Goal: Task Accomplishment & Management: Manage account settings

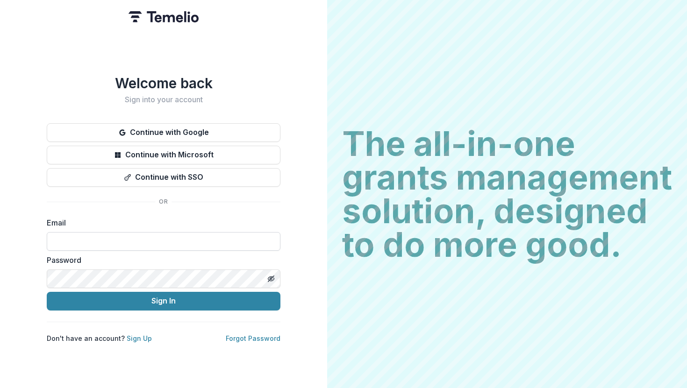
click at [181, 244] on input at bounding box center [164, 241] width 234 height 19
type input "**********"
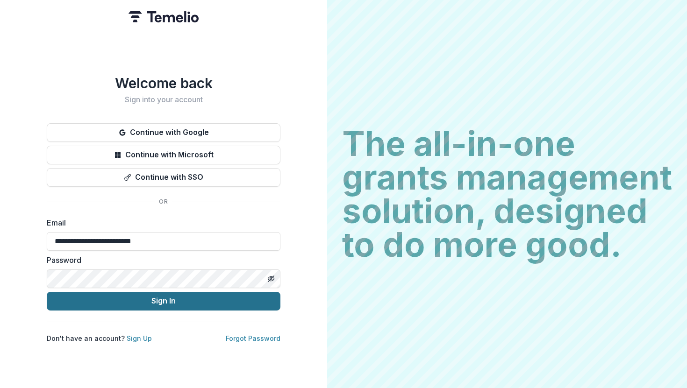
click at [185, 293] on button "Sign In" at bounding box center [164, 301] width 234 height 19
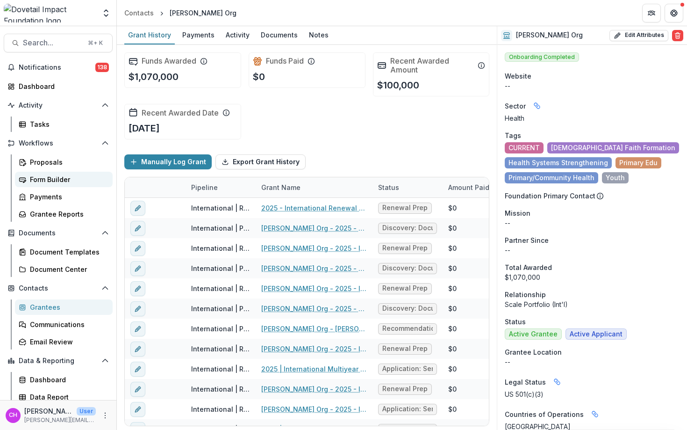
click at [71, 180] on div "Form Builder" at bounding box center [67, 179] width 75 height 10
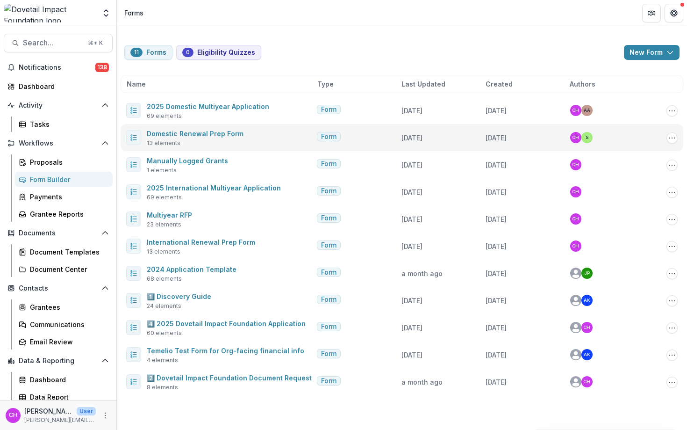
click at [228, 144] on div "Domestic Renewal Prep Form 13 elements" at bounding box center [195, 138] width 97 height 20
click at [217, 136] on link "Domestic Renewal Prep Form" at bounding box center [195, 133] width 97 height 8
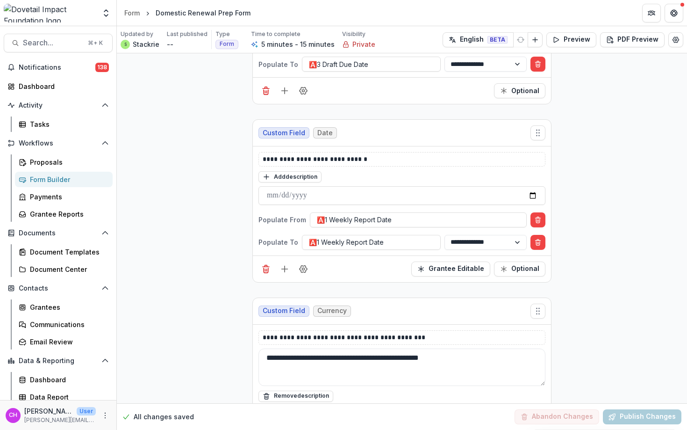
scroll to position [1950, 0]
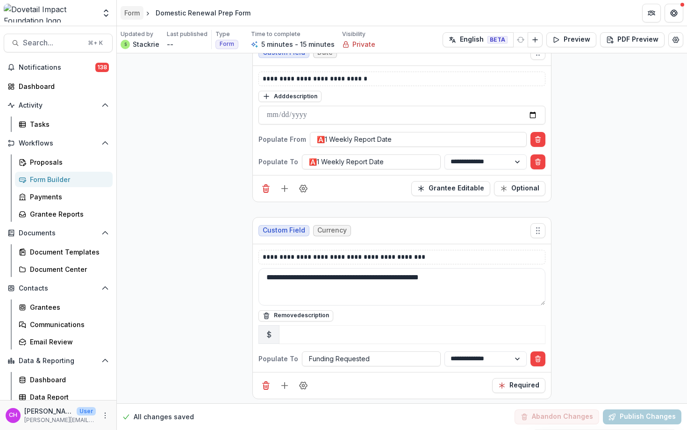
click at [129, 15] on div "Form" at bounding box center [131, 13] width 15 height 10
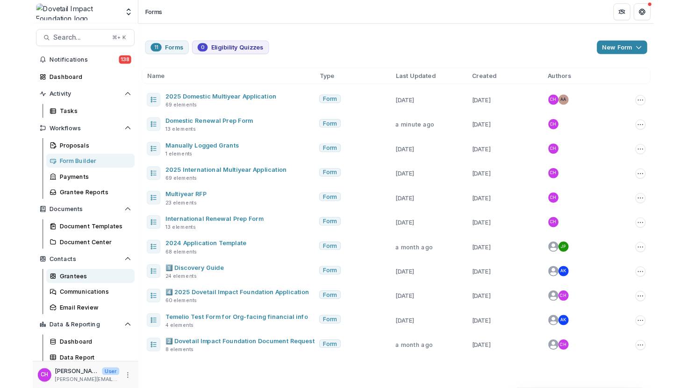
scroll to position [5, 0]
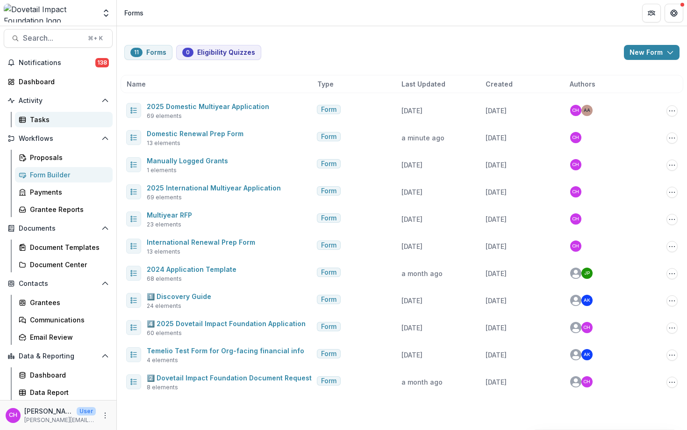
click at [33, 123] on div "Tasks" at bounding box center [67, 120] width 75 height 10
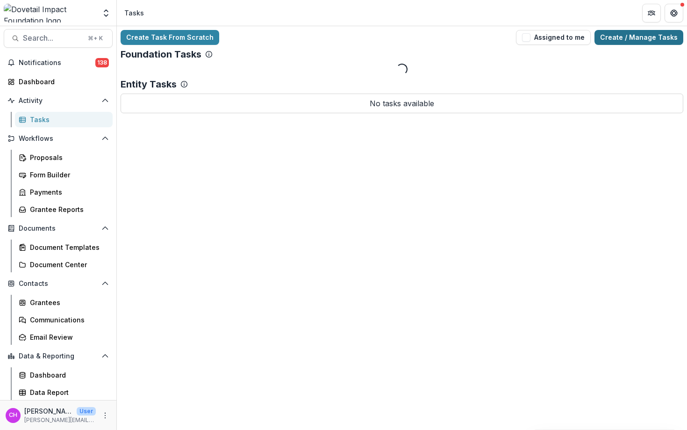
click at [632, 35] on link "Create / Manage Tasks" at bounding box center [639, 37] width 89 height 15
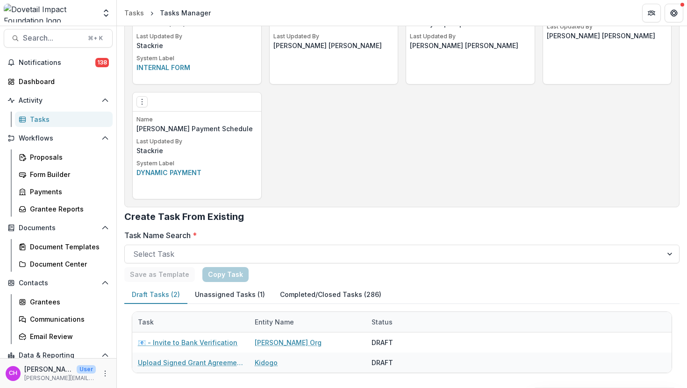
scroll to position [936, 0]
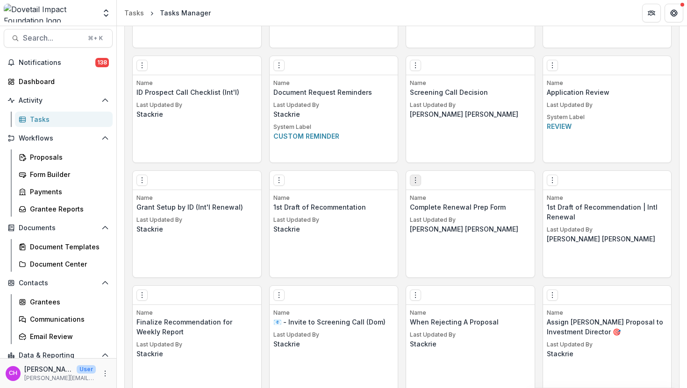
click at [416, 179] on icon "Options" at bounding box center [415, 180] width 7 height 7
click at [445, 200] on link "Edit" at bounding box center [468, 199] width 115 height 15
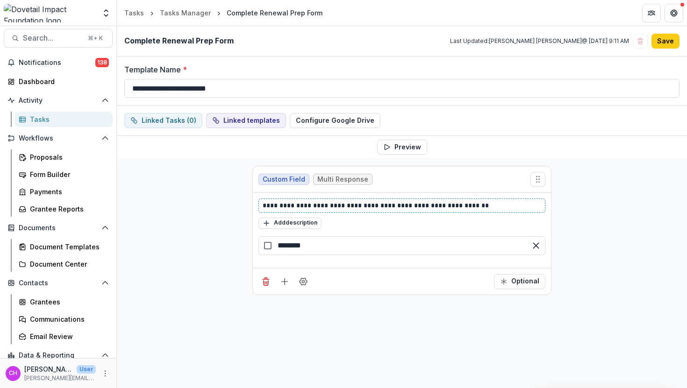
click at [392, 210] on p "**********" at bounding box center [402, 206] width 279 height 10
click at [665, 42] on button "Save" at bounding box center [666, 41] width 28 height 15
click at [668, 38] on button "Save" at bounding box center [666, 41] width 28 height 15
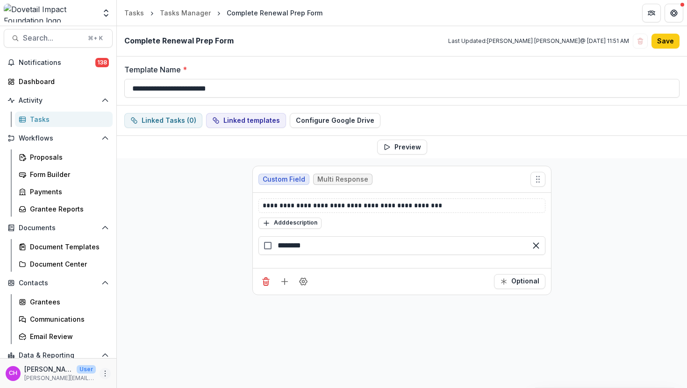
click at [101, 373] on icon "More" at bounding box center [104, 373] width 7 height 7
click at [151, 351] on link "User Settings" at bounding box center [164, 353] width 100 height 15
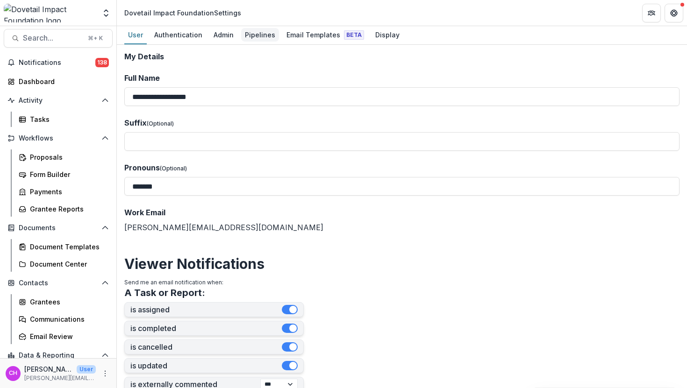
click at [260, 40] on div "Pipelines" at bounding box center [260, 35] width 38 height 14
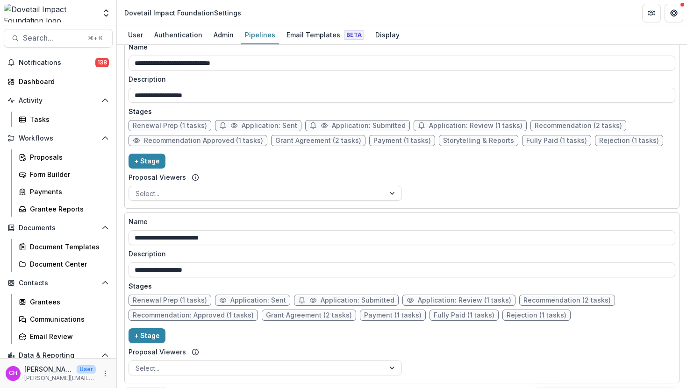
scroll to position [421, 0]
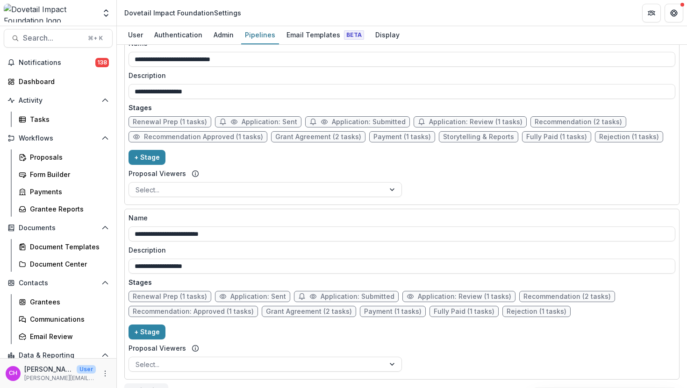
click at [249, 299] on span "Application: Sent" at bounding box center [258, 297] width 56 height 8
select select "*****"
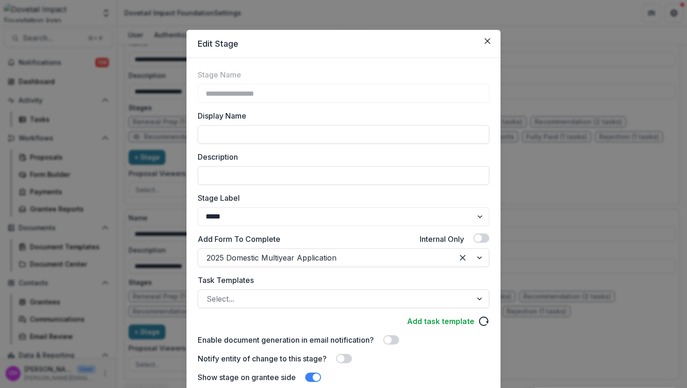
scroll to position [0, 0]
click at [156, 238] on div "**********" at bounding box center [343, 194] width 687 height 388
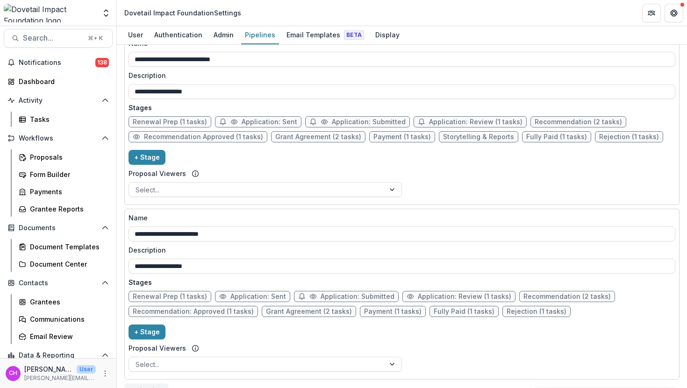
click at [275, 121] on span "Application: Sent" at bounding box center [270, 122] width 56 height 8
select select "*****"
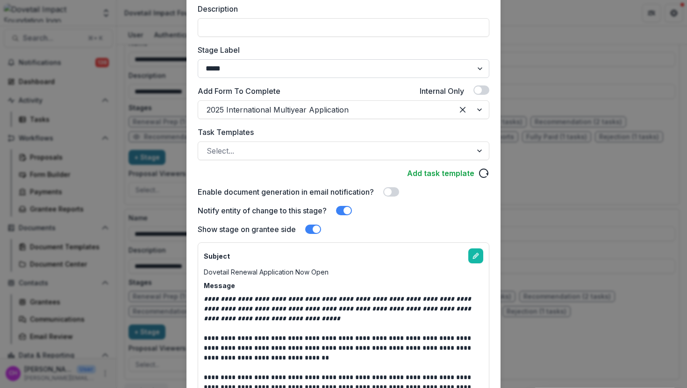
scroll to position [151, 0]
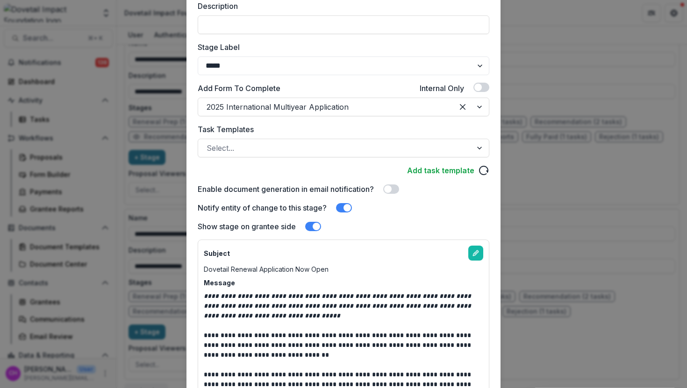
click at [163, 277] on div "**********" at bounding box center [343, 194] width 687 height 388
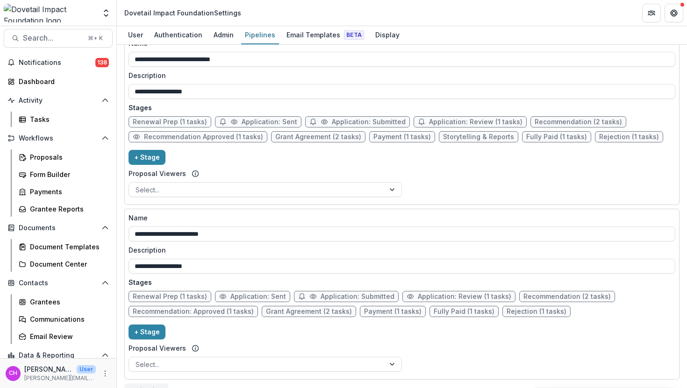
click at [268, 299] on span "Application: Sent" at bounding box center [258, 297] width 56 height 8
select select "*****"
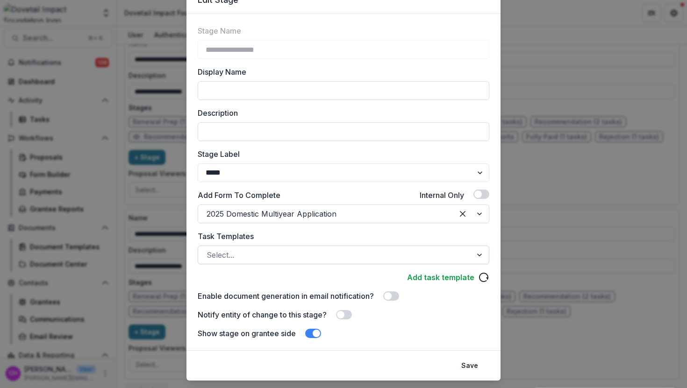
scroll to position [66, 0]
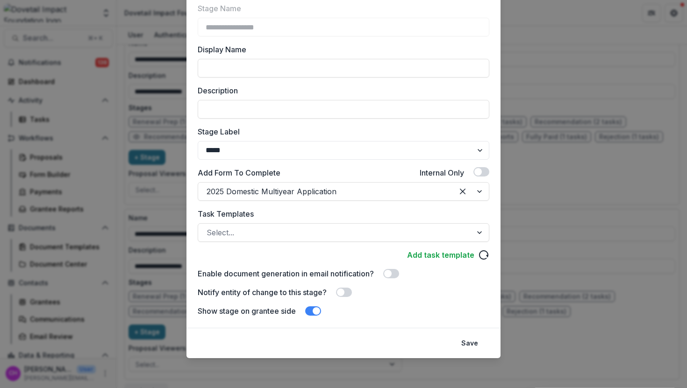
click at [341, 290] on span at bounding box center [340, 292] width 7 height 7
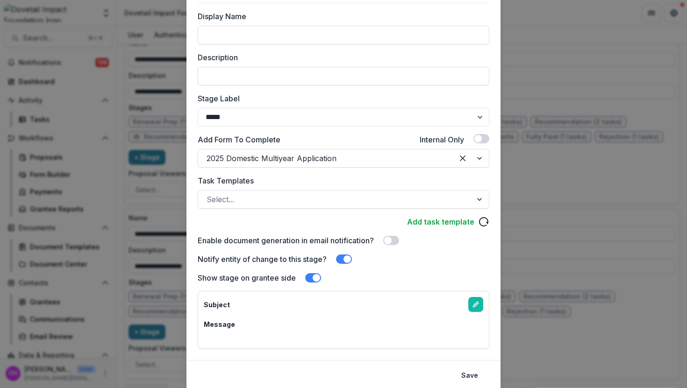
scroll to position [132, 0]
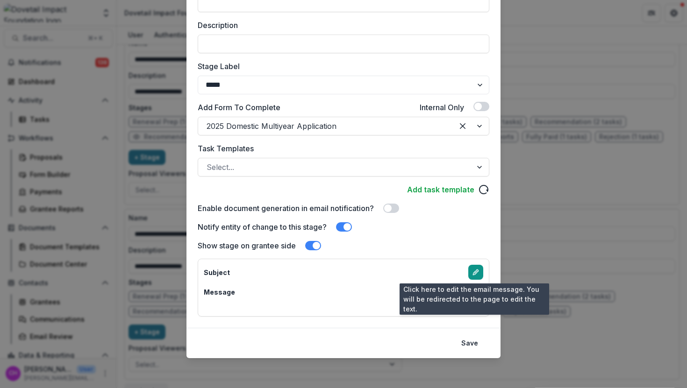
click at [472, 274] on icon "edit-email-template" at bounding box center [475, 272] width 7 height 7
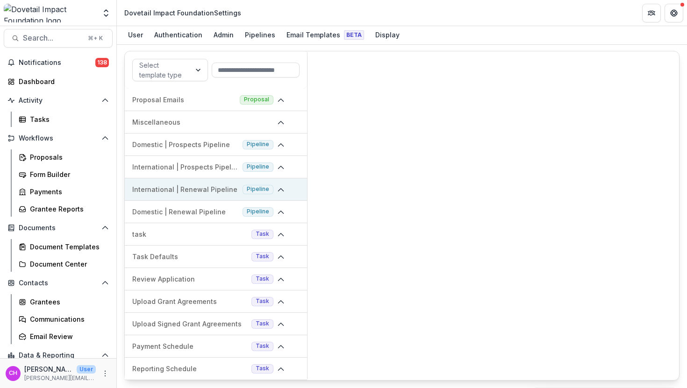
click at [200, 188] on p "International | Renewal Pipeline" at bounding box center [185, 190] width 107 height 10
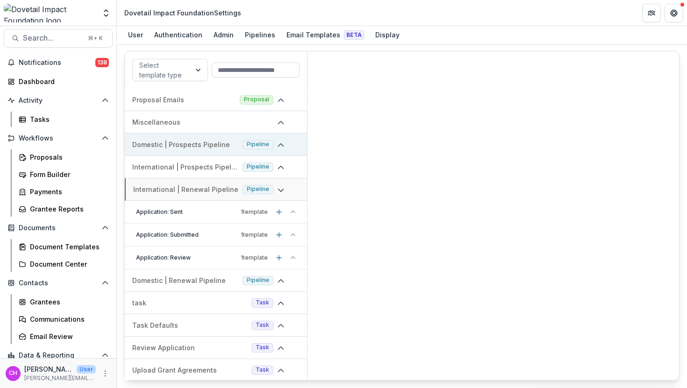
click at [206, 143] on p "Domestic | Prospects Pipeline" at bounding box center [185, 145] width 107 height 10
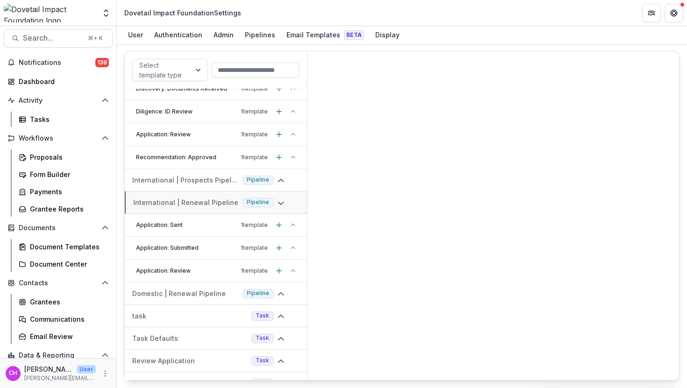
scroll to position [180, 0]
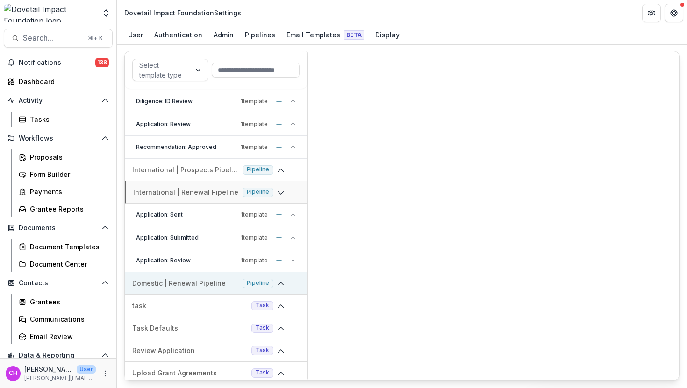
click at [215, 288] on p "Domestic | Renewal Pipeline" at bounding box center [185, 284] width 107 height 10
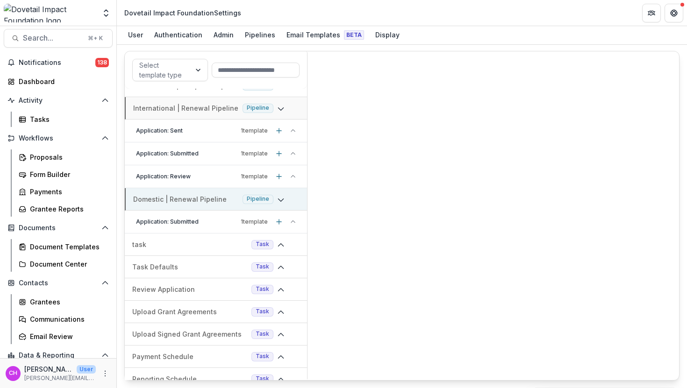
scroll to position [308, 0]
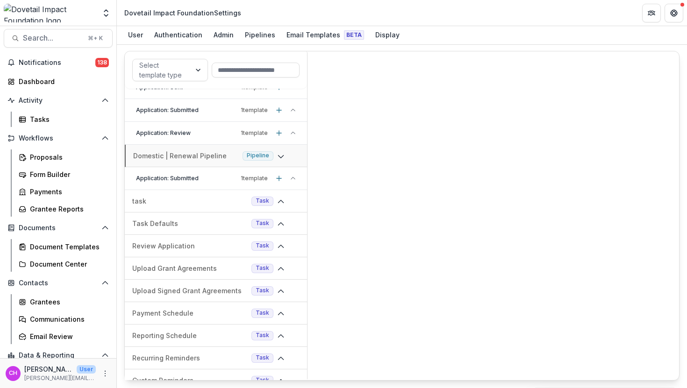
click at [201, 179] on p "Application: Submitted" at bounding box center [186, 178] width 101 height 8
click at [201, 196] on p "Stage change message - Application: Submitted" at bounding box center [219, 201] width 158 height 10
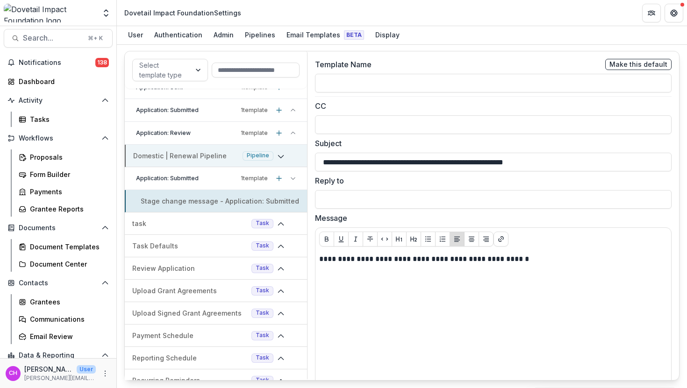
click at [192, 157] on p "Domestic | Renewal Pipeline" at bounding box center [186, 156] width 106 height 10
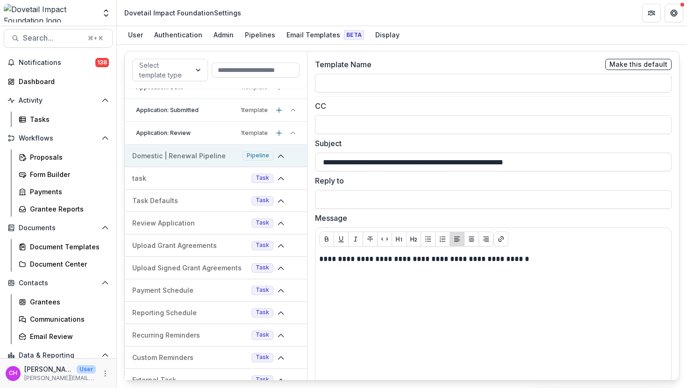
click at [192, 157] on p "Domestic | Renewal Pipeline" at bounding box center [185, 156] width 107 height 10
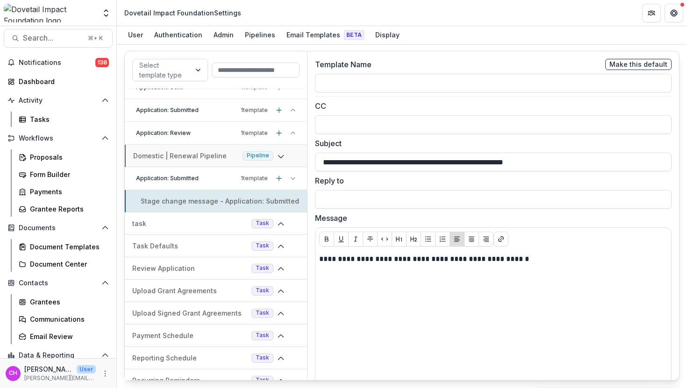
click at [193, 182] on p "Application: Submitted" at bounding box center [186, 178] width 101 height 8
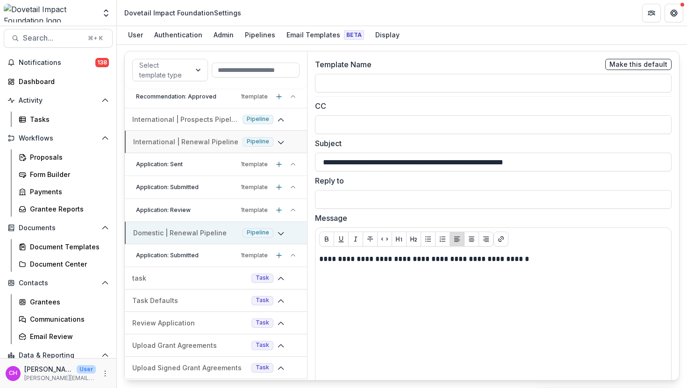
scroll to position [229, 0]
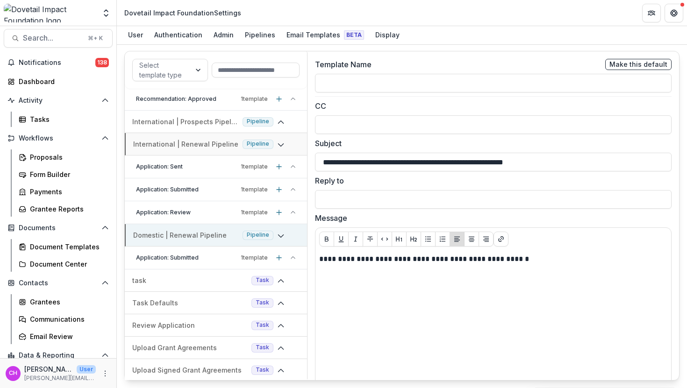
click at [221, 239] on p "Domestic | Renewal Pipeline" at bounding box center [186, 235] width 106 height 10
click at [207, 234] on p "Domestic | Renewal Pipeline" at bounding box center [185, 235] width 107 height 10
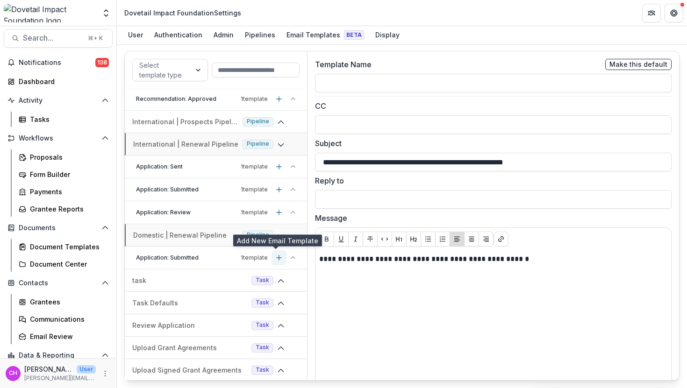
click at [280, 256] on button "Add template" at bounding box center [279, 258] width 15 height 15
click at [276, 262] on button "Add template" at bounding box center [279, 258] width 15 height 15
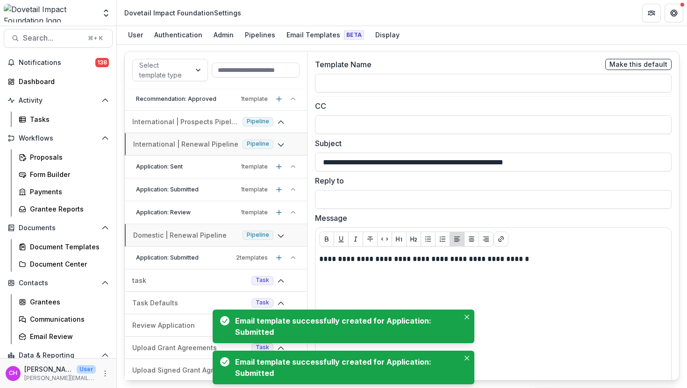
click at [248, 258] on p "2 template s" at bounding box center [252, 258] width 32 height 8
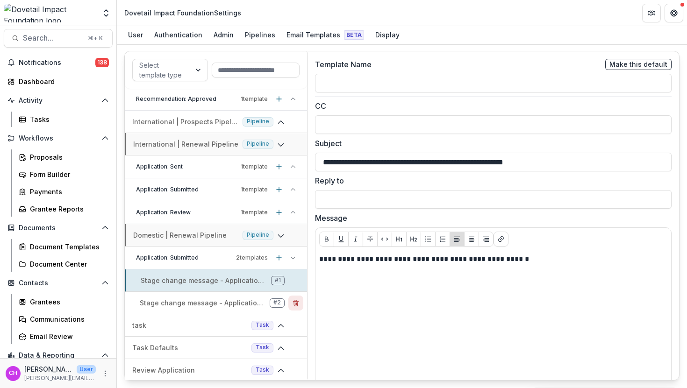
click at [294, 308] on button "Delete template" at bounding box center [295, 303] width 15 height 15
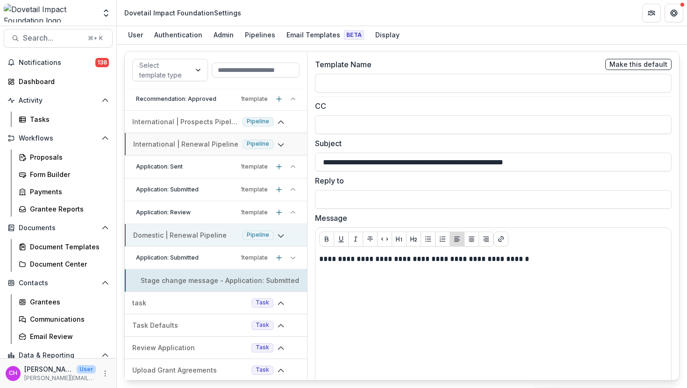
click at [210, 238] on p "Domestic | Renewal Pipeline" at bounding box center [186, 235] width 106 height 10
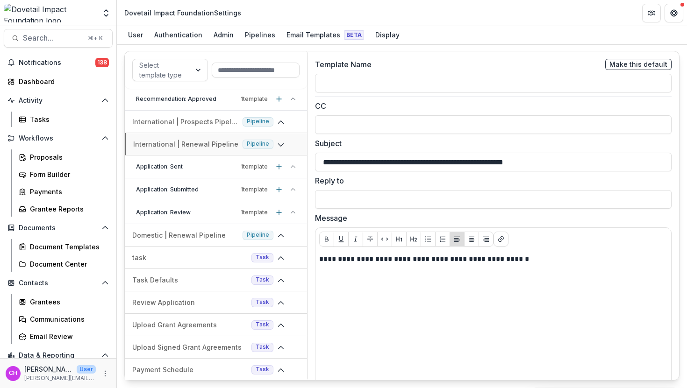
click at [223, 165] on p "Application: Sent" at bounding box center [186, 167] width 101 height 8
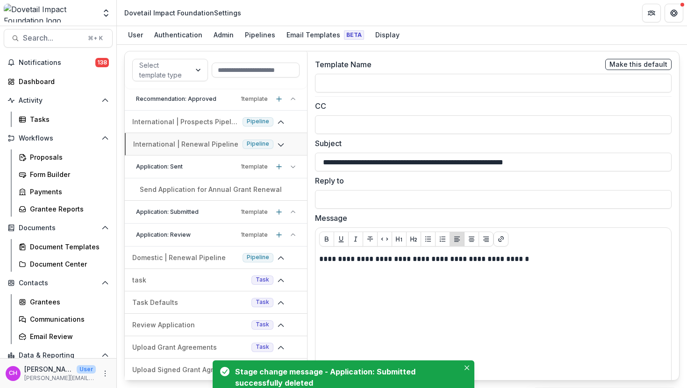
click at [215, 187] on p "Send Application for Annual Grant Renewal" at bounding box center [211, 190] width 142 height 10
type input "**********"
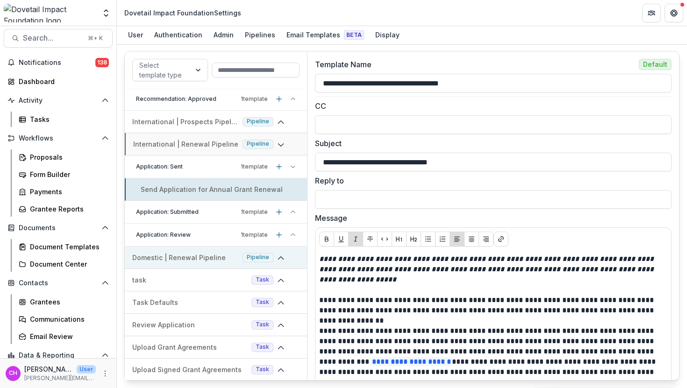
click at [198, 259] on p "Domestic | Renewal Pipeline" at bounding box center [185, 258] width 107 height 10
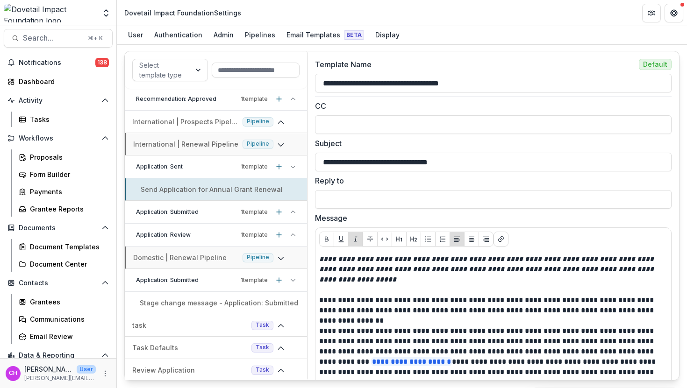
scroll to position [0, 0]
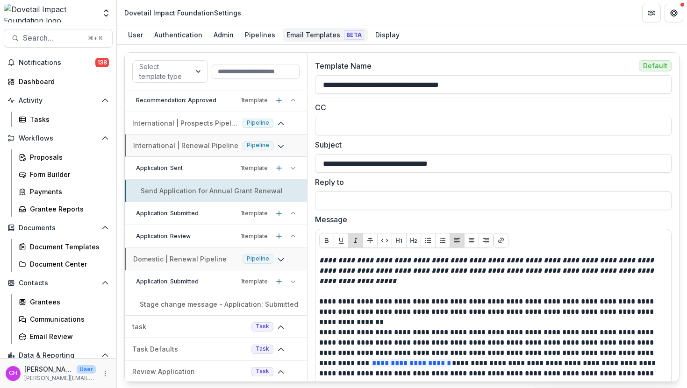
click at [301, 38] on div "Email Templates Beta" at bounding box center [325, 35] width 85 height 14
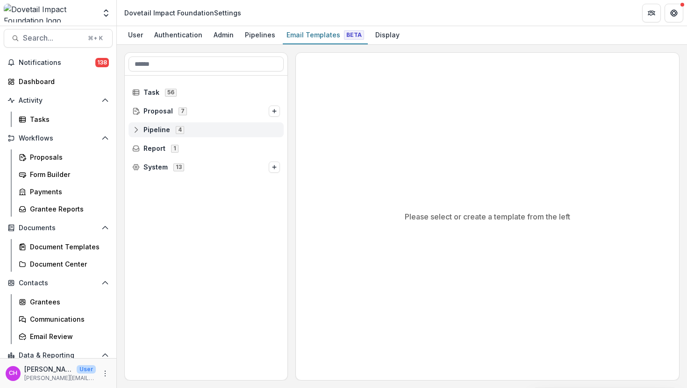
click at [185, 136] on div "Pipeline 4" at bounding box center [206, 129] width 155 height 15
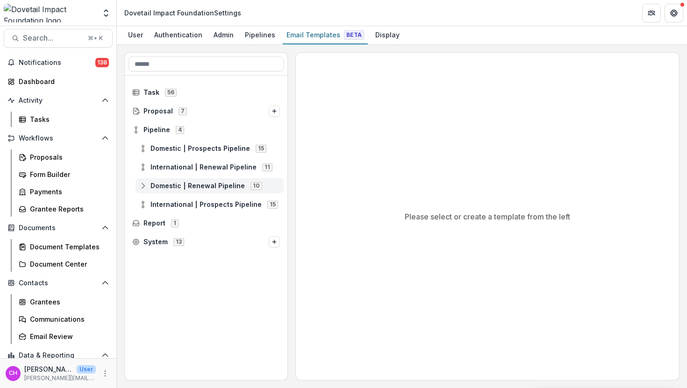
click at [235, 189] on span "Domestic | Renewal Pipeline" at bounding box center [198, 186] width 94 height 8
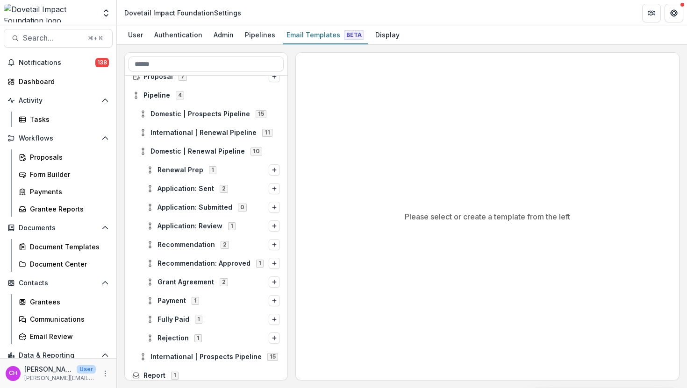
scroll to position [36, 0]
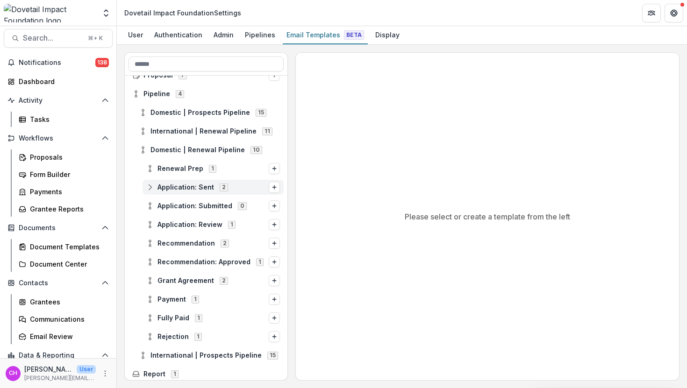
click at [210, 186] on span "Application: Sent" at bounding box center [186, 188] width 57 height 8
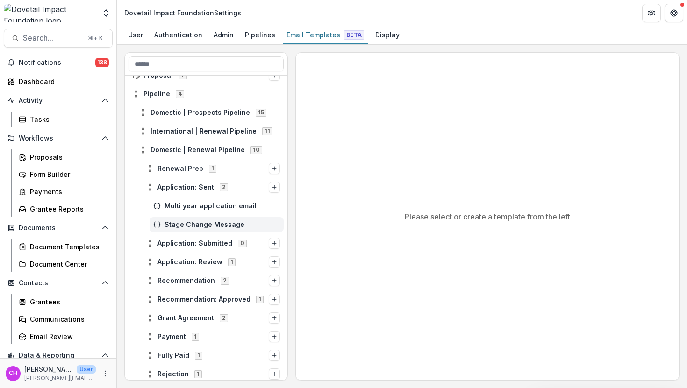
click at [213, 224] on span "Stage Change Message" at bounding box center [222, 225] width 115 height 8
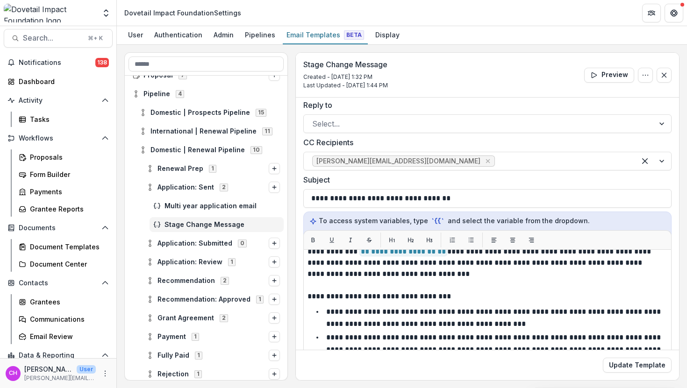
scroll to position [146, 0]
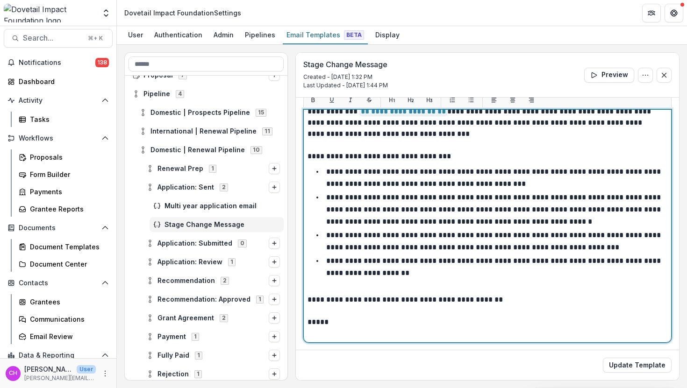
click at [357, 328] on p at bounding box center [488, 333] width 360 height 11
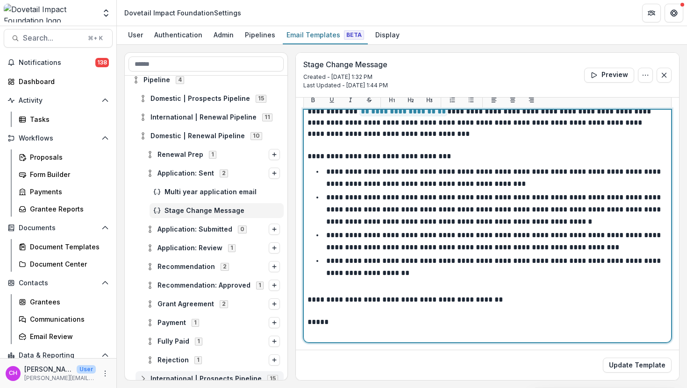
scroll to position [36, 0]
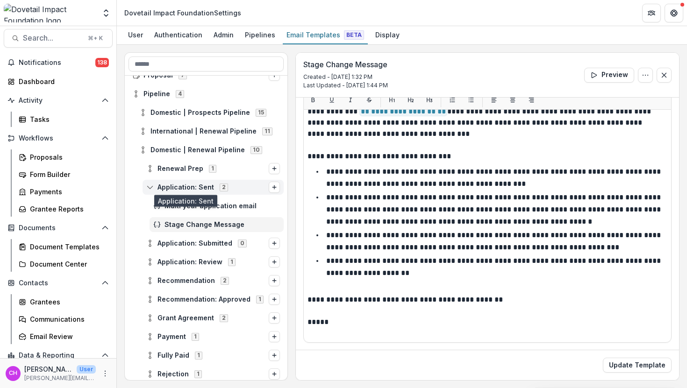
click at [201, 186] on span "Application: Sent" at bounding box center [186, 188] width 57 height 8
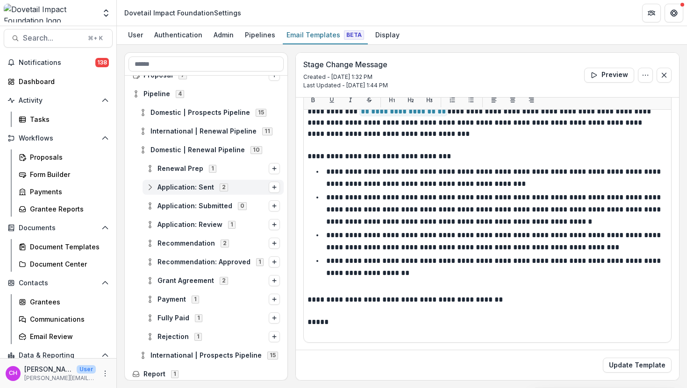
click at [200, 186] on span "Application: Sent" at bounding box center [186, 188] width 57 height 8
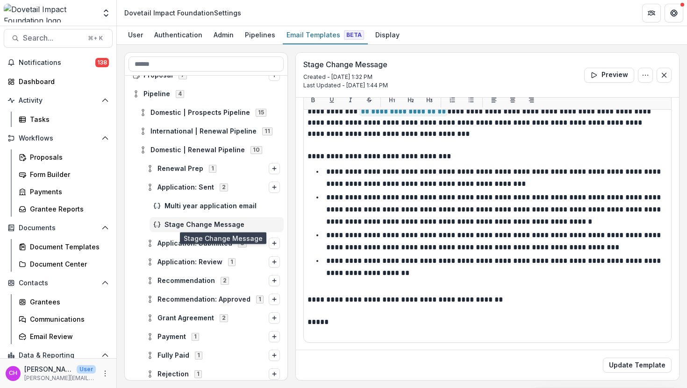
click at [200, 221] on span "Stage Change Message" at bounding box center [222, 225] width 115 height 8
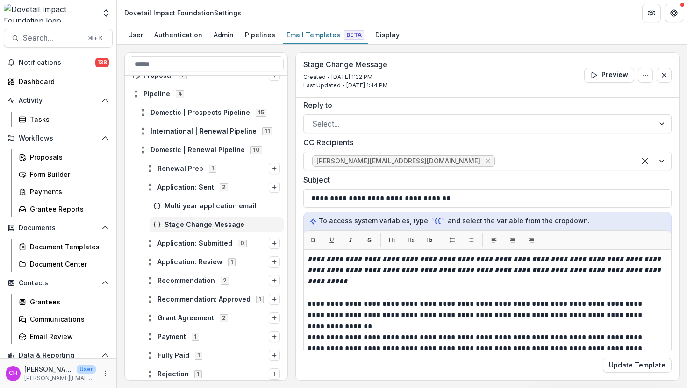
scroll to position [0, 0]
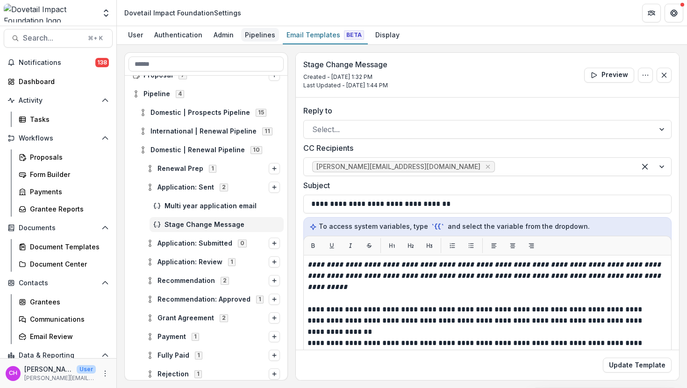
click at [250, 36] on div "Pipelines" at bounding box center [260, 35] width 38 height 14
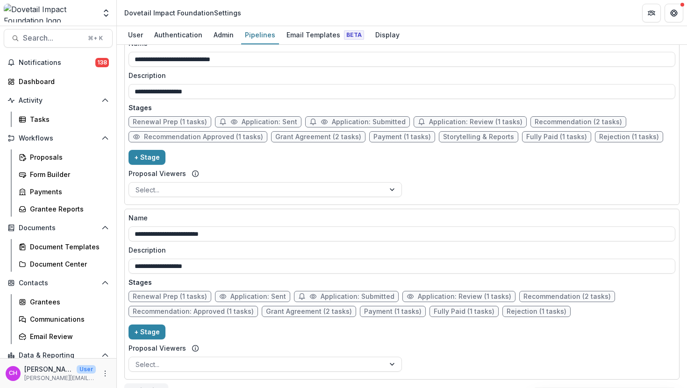
scroll to position [438, 0]
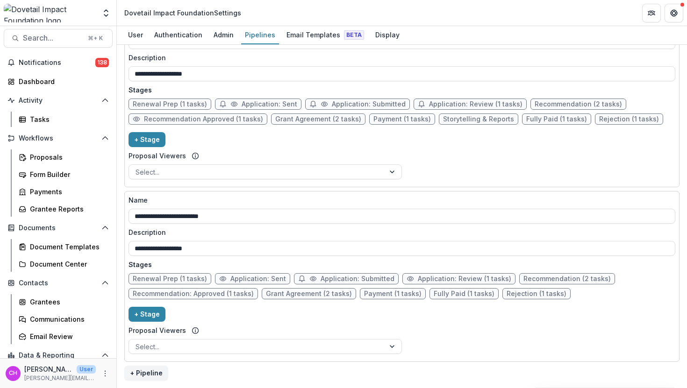
click at [250, 280] on span "Application: Sent" at bounding box center [258, 279] width 56 height 8
select select "*****"
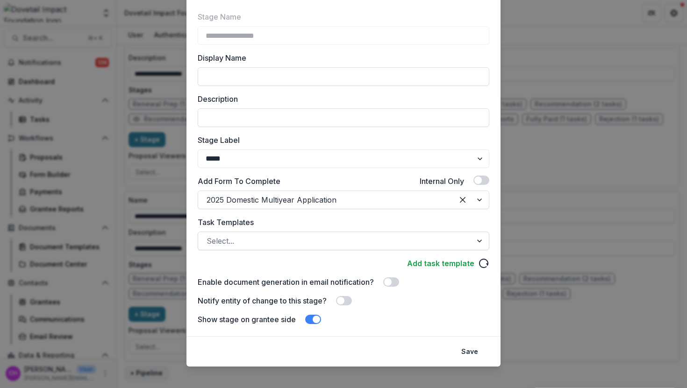
scroll to position [66, 0]
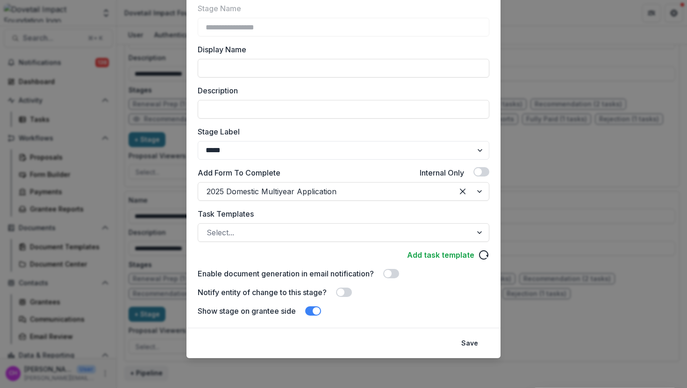
click at [345, 291] on span at bounding box center [344, 292] width 16 height 9
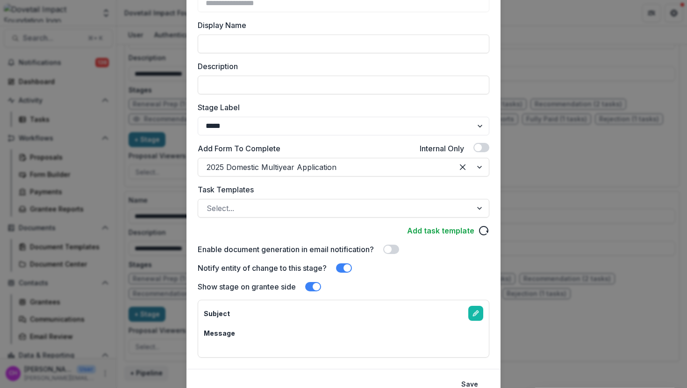
scroll to position [132, 0]
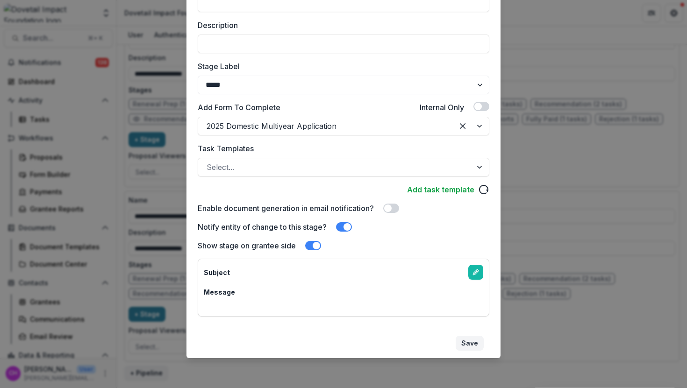
click at [460, 343] on button "Save" at bounding box center [470, 343] width 28 height 15
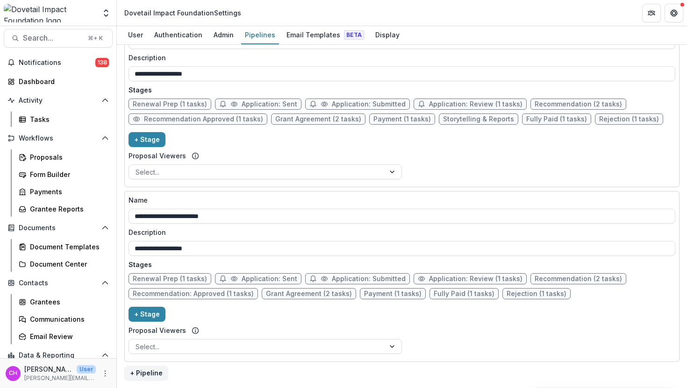
click at [275, 277] on span "Application: Sent" at bounding box center [270, 279] width 56 height 8
select select "*****"
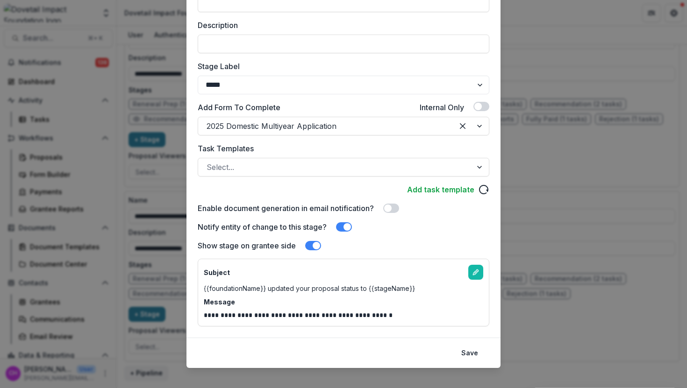
scroll to position [142, 0]
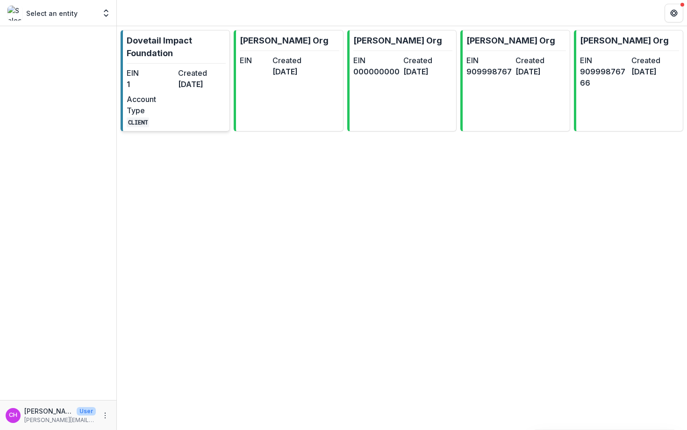
click at [166, 90] on div "EIN 1" at bounding box center [151, 78] width 48 height 22
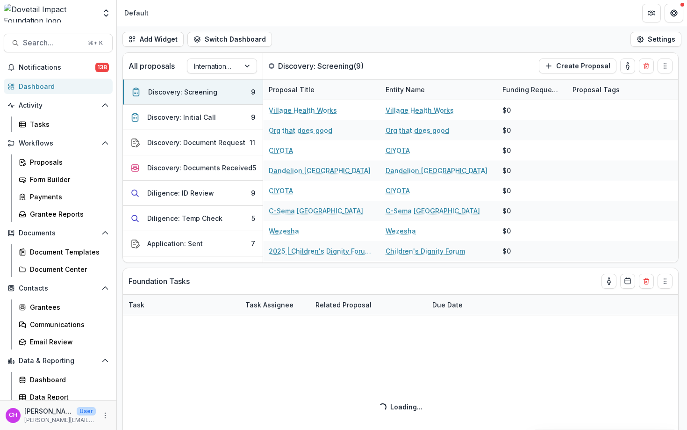
select select "******"
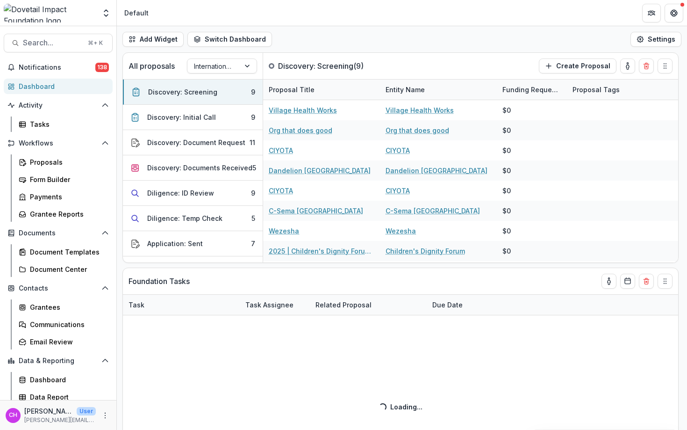
select select "******"
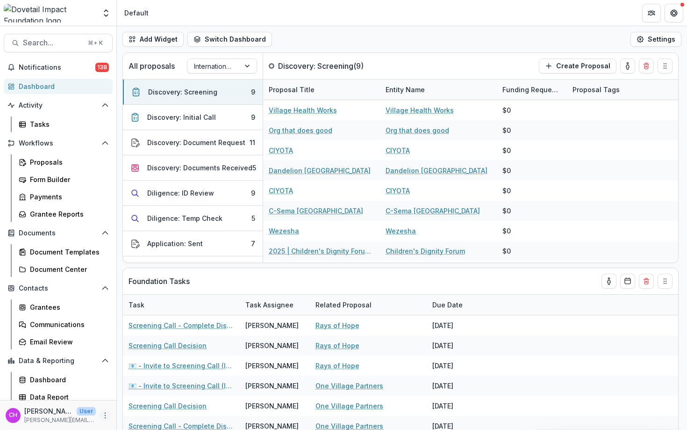
click at [105, 417] on circle "More" at bounding box center [105, 417] width 0 height 0
click at [167, 395] on link "User Settings" at bounding box center [164, 395] width 100 height 15
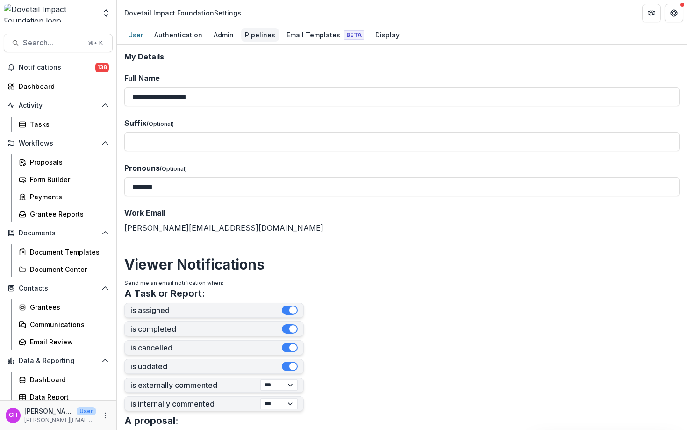
click at [256, 29] on div "Pipelines" at bounding box center [260, 35] width 38 height 14
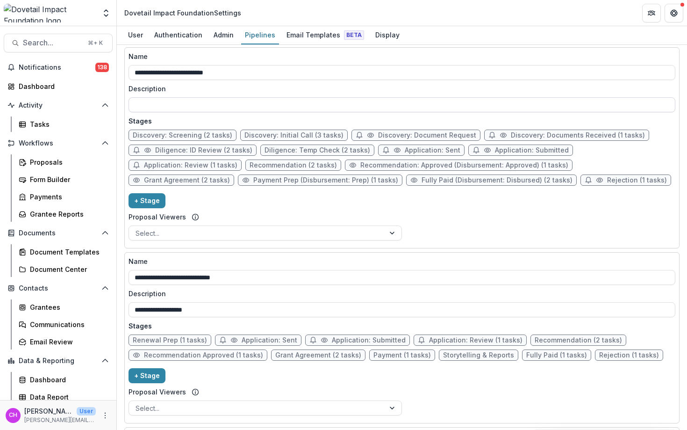
scroll to position [397, 0]
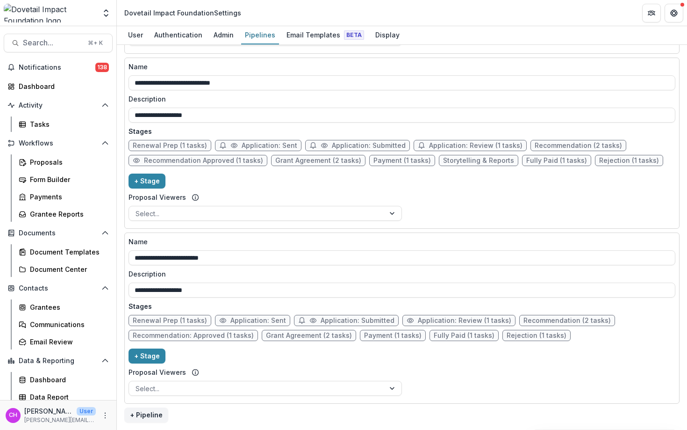
click at [273, 318] on span "Application: Sent" at bounding box center [258, 320] width 56 height 8
select select "*****"
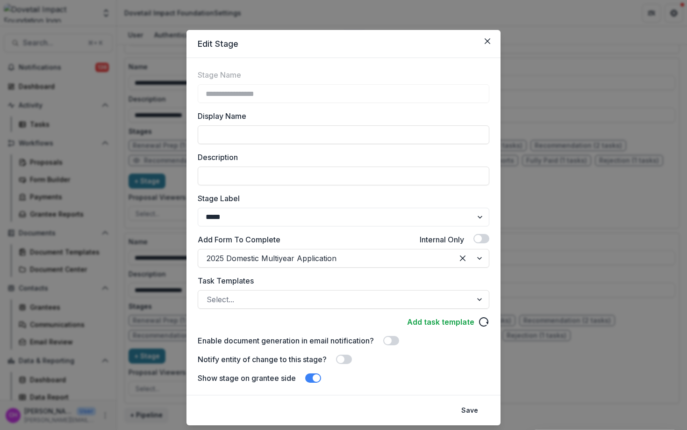
click at [347, 361] on span at bounding box center [344, 358] width 16 height 9
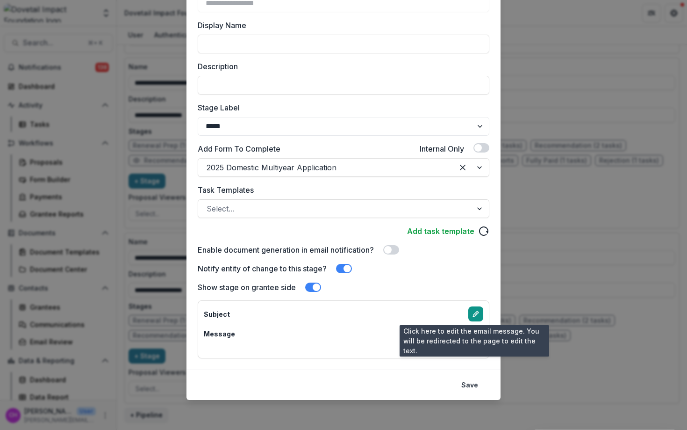
click at [477, 319] on link "edit-email-template" at bounding box center [475, 313] width 15 height 15
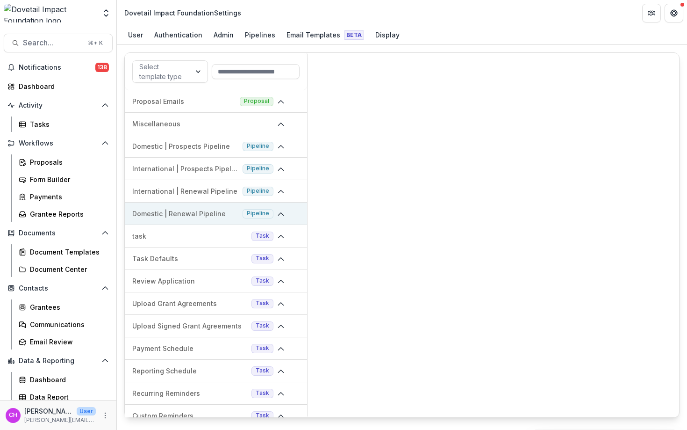
click at [201, 216] on p "Domestic | Renewal Pipeline" at bounding box center [185, 213] width 107 height 10
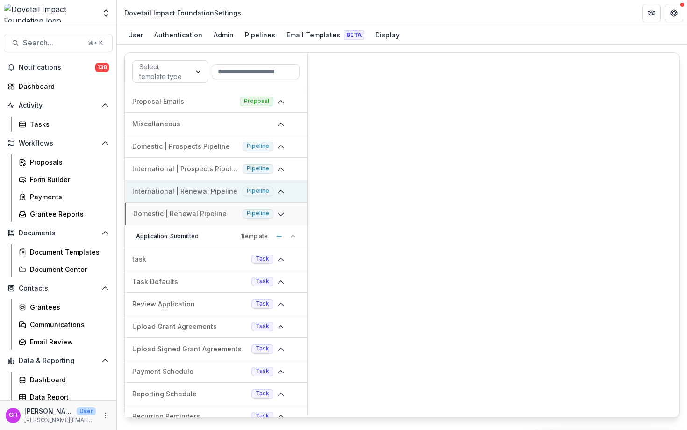
click at [224, 194] on p "International | Renewal Pipeline" at bounding box center [185, 191] width 107 height 10
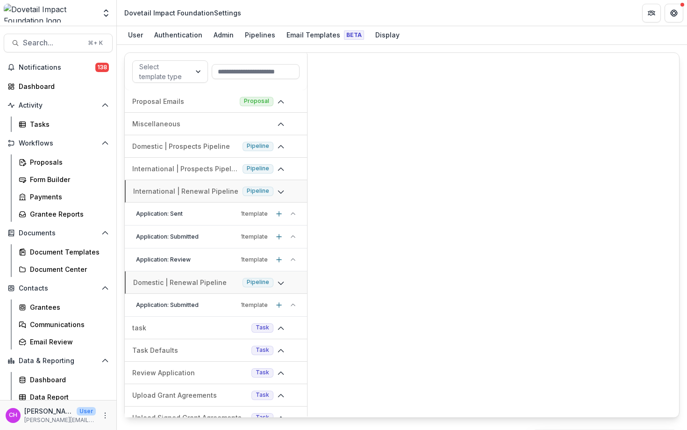
click at [216, 217] on p "Application: Sent" at bounding box center [186, 213] width 101 height 8
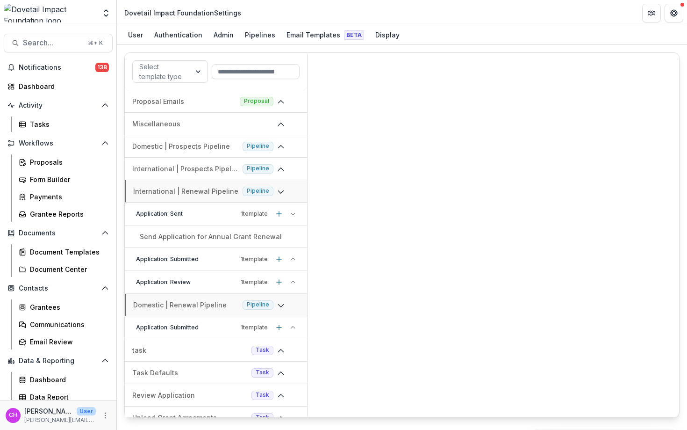
click at [208, 236] on p "Send Application for Annual Grant Renewal" at bounding box center [211, 236] width 142 height 10
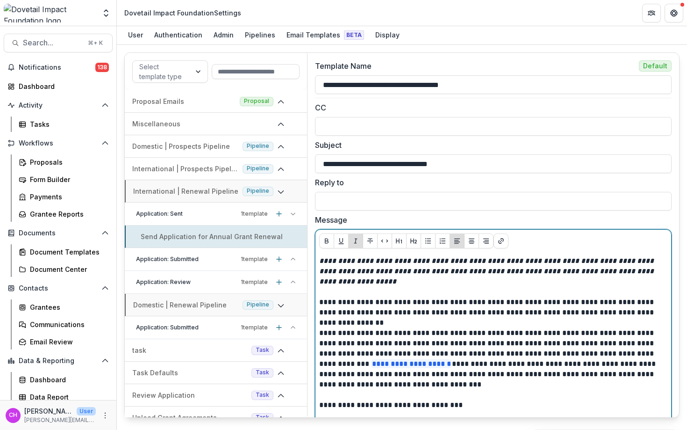
click at [431, 324] on p at bounding box center [493, 322] width 348 height 10
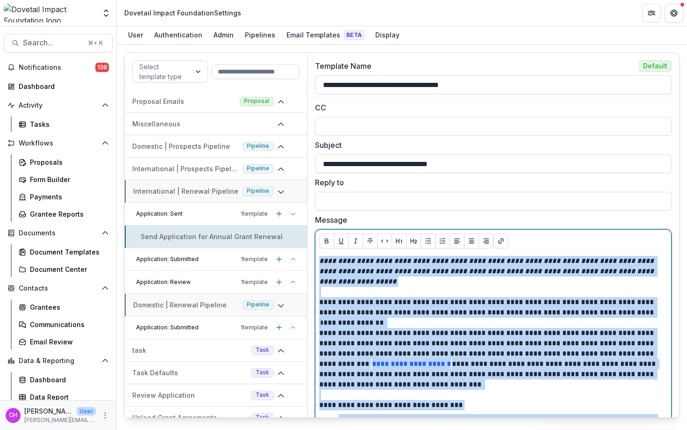
copy div "**********"
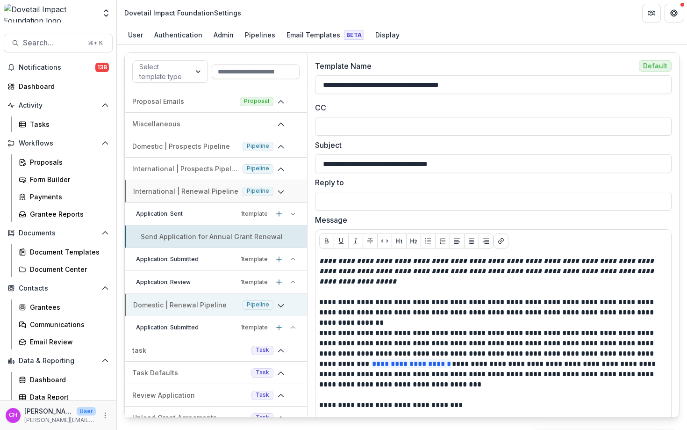
click at [230, 304] on p "Domestic | Renewal Pipeline" at bounding box center [186, 305] width 106 height 10
click at [230, 304] on p "Domestic | Renewal Pipeline" at bounding box center [185, 305] width 107 height 10
click at [251, 332] on div "Application: Submitted 1 template" at bounding box center [216, 327] width 182 height 23
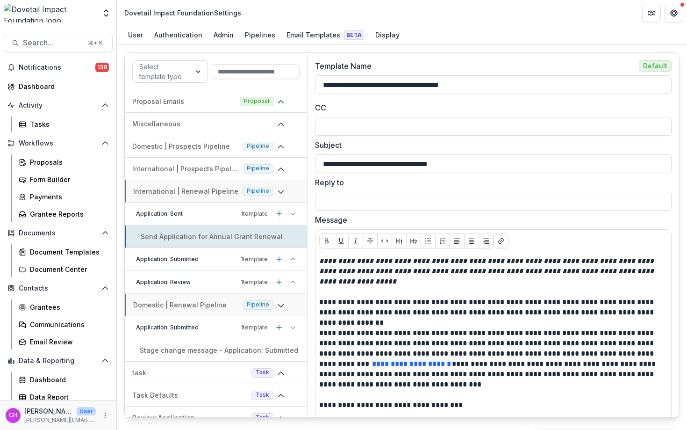
click at [293, 327] on icon at bounding box center [293, 327] width 6 height 6
click at [287, 233] on div "Send Application for Annual Grant Renewal" at bounding box center [216, 236] width 181 height 10
click at [228, 215] on p "Application: Sent" at bounding box center [186, 213] width 101 height 8
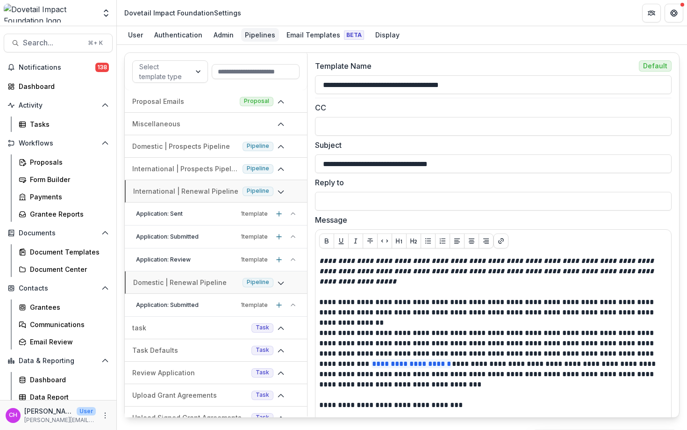
click at [267, 34] on div "Pipelines" at bounding box center [260, 35] width 38 height 14
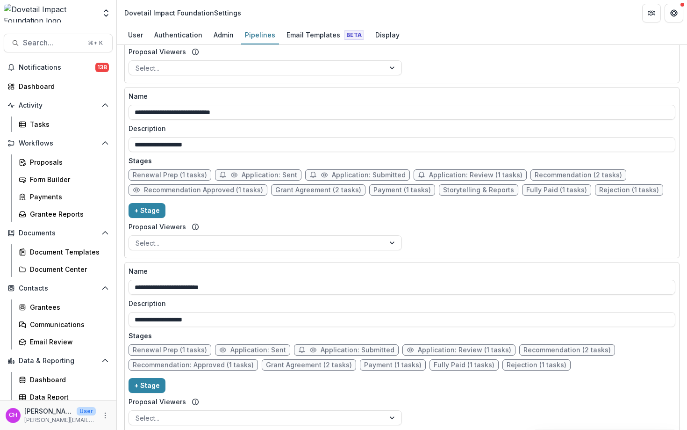
scroll to position [397, 0]
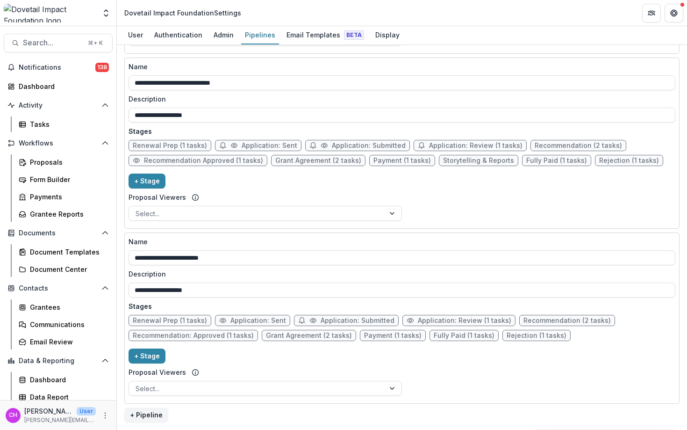
click at [269, 322] on span "Application: Sent" at bounding box center [258, 320] width 56 height 8
select select "*****"
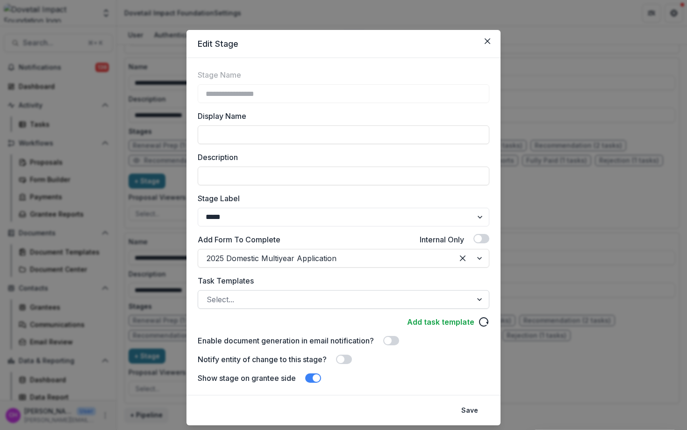
scroll to position [25, 0]
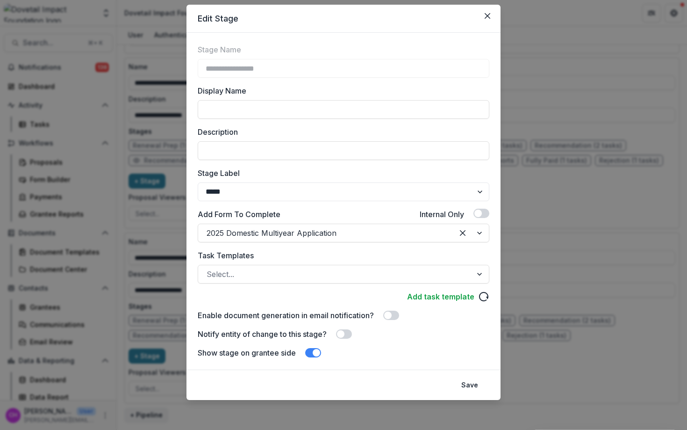
click at [349, 329] on span at bounding box center [344, 333] width 16 height 9
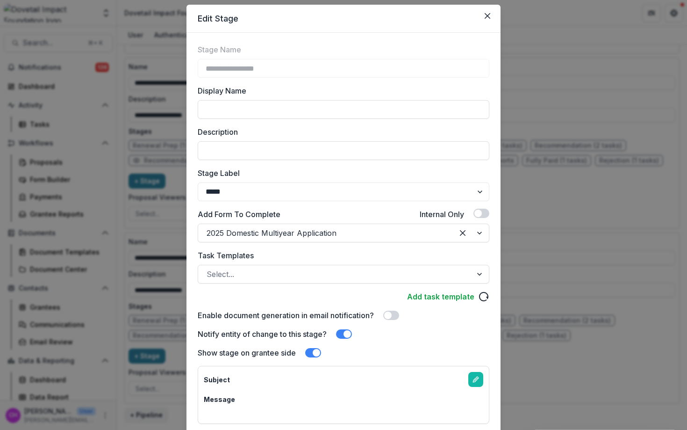
scroll to position [91, 0]
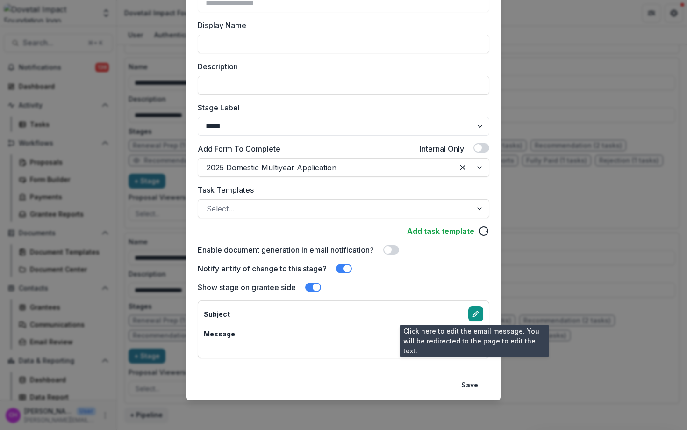
click at [474, 312] on icon "edit-email-template" at bounding box center [475, 314] width 4 height 4
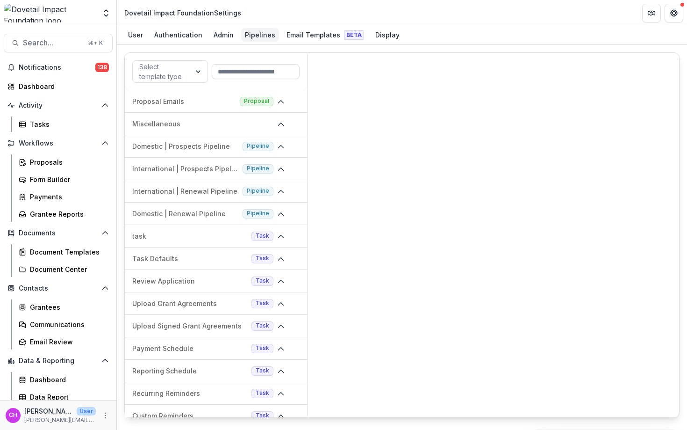
click at [263, 37] on div "Pipelines" at bounding box center [260, 35] width 38 height 14
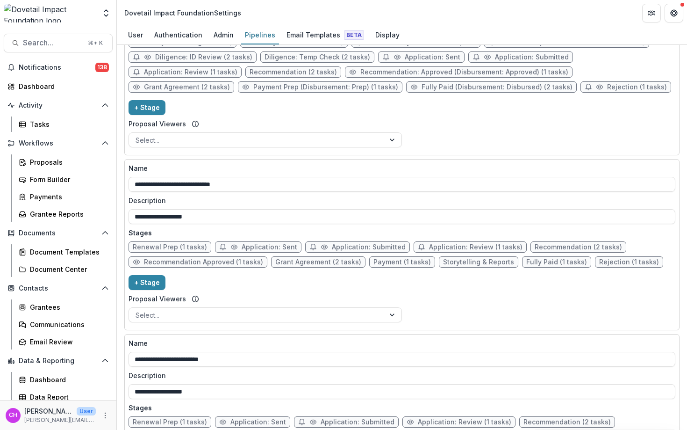
scroll to position [397, 0]
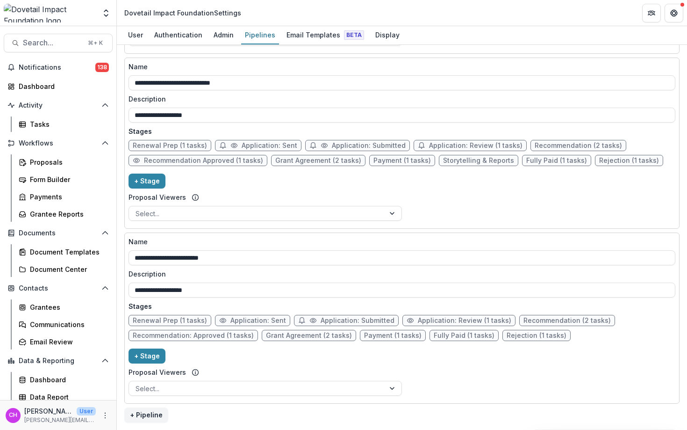
click at [248, 323] on span "Application: Sent" at bounding box center [258, 320] width 56 height 8
select select "*****"
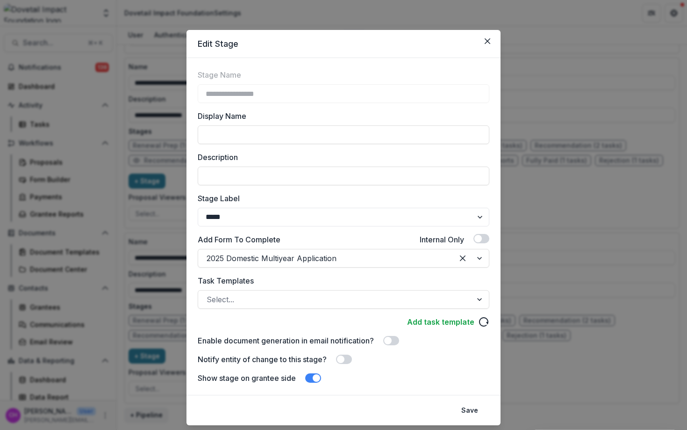
click at [346, 359] on span at bounding box center [344, 358] width 16 height 9
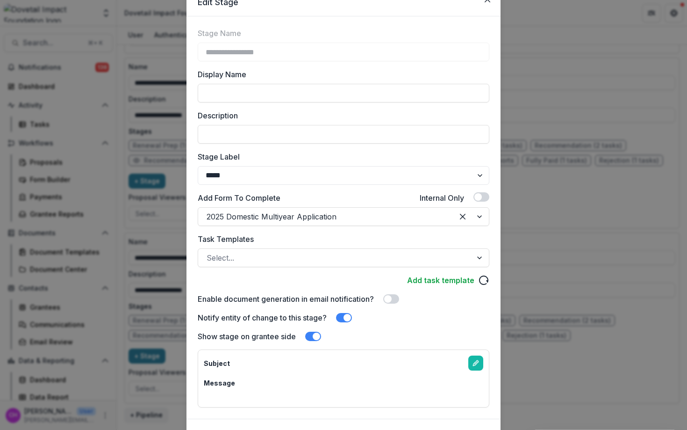
scroll to position [91, 0]
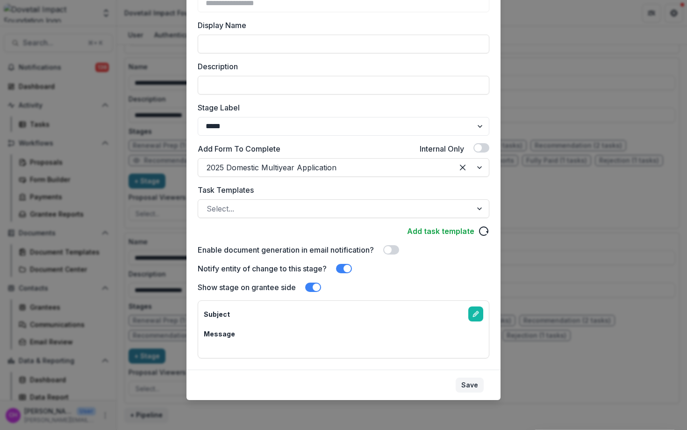
click at [480, 377] on button "Save" at bounding box center [470, 384] width 28 height 15
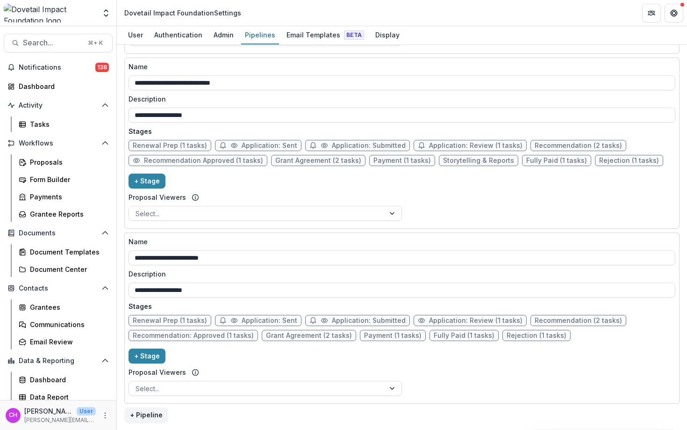
click at [268, 324] on span "Application: Sent" at bounding box center [258, 320] width 86 height 11
click at [264, 319] on span "Application: Sent" at bounding box center [270, 320] width 56 height 8
select select "*****"
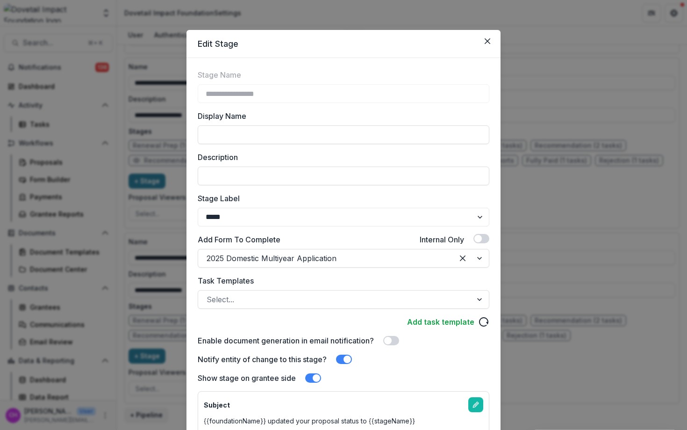
scroll to position [87, 0]
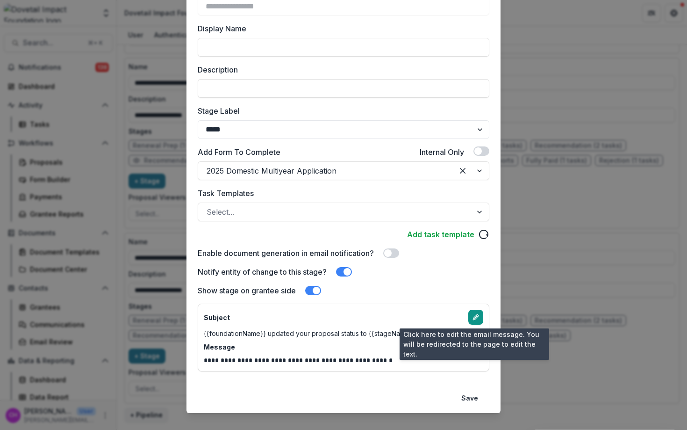
click at [476, 323] on link "edit-email-template" at bounding box center [475, 316] width 15 height 15
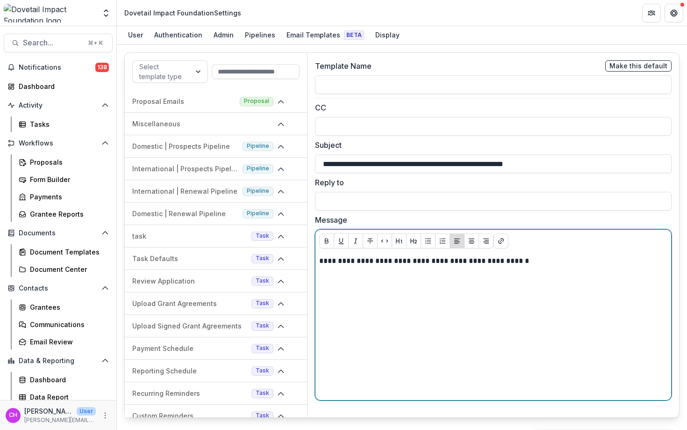
click at [427, 270] on div "**********" at bounding box center [493, 326] width 348 height 140
click at [427, 269] on div "**********" at bounding box center [493, 326] width 348 height 140
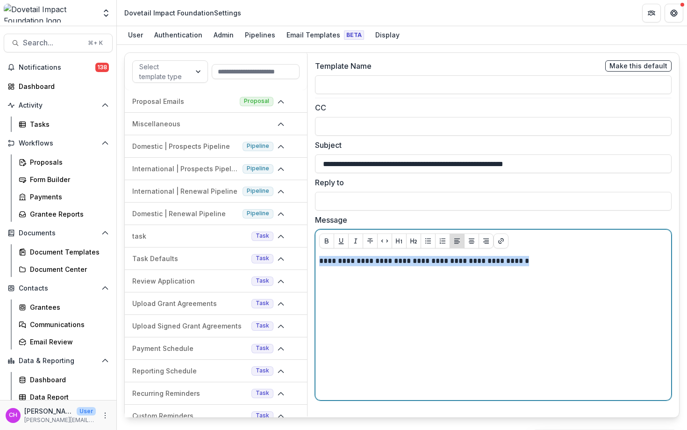
click at [427, 269] on div "**********" at bounding box center [493, 326] width 348 height 140
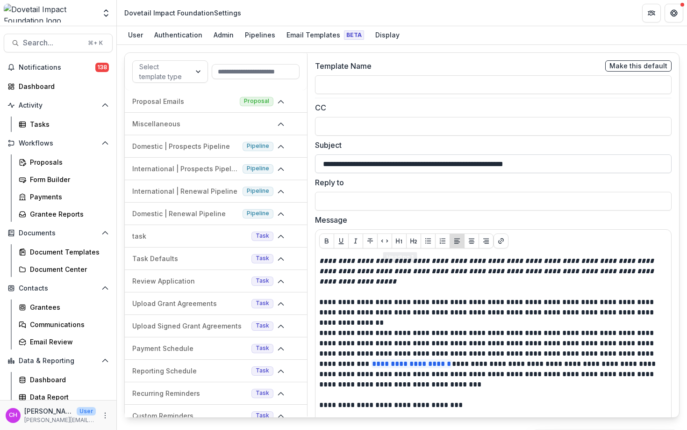
click at [432, 162] on input "**********" at bounding box center [493, 163] width 357 height 19
type input "*"
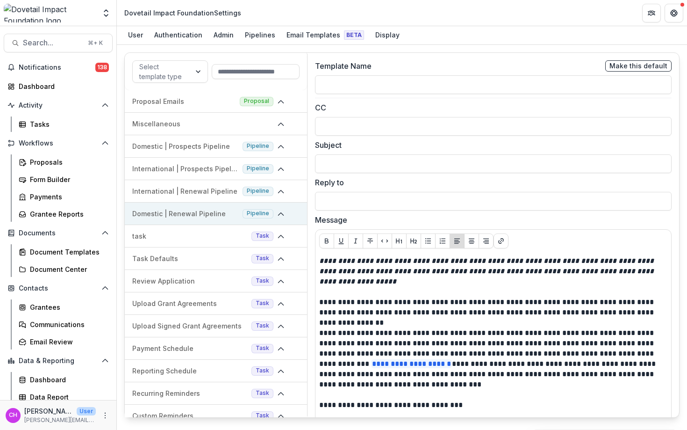
click at [221, 214] on p "Domestic | Renewal Pipeline" at bounding box center [185, 213] width 107 height 10
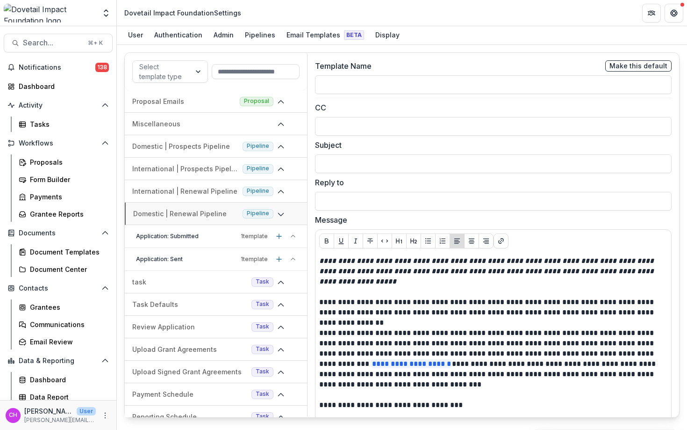
click at [219, 236] on p "Application: Submitted" at bounding box center [186, 236] width 101 height 8
click at [218, 271] on div "Application: Sent 1 template" at bounding box center [216, 281] width 182 height 23
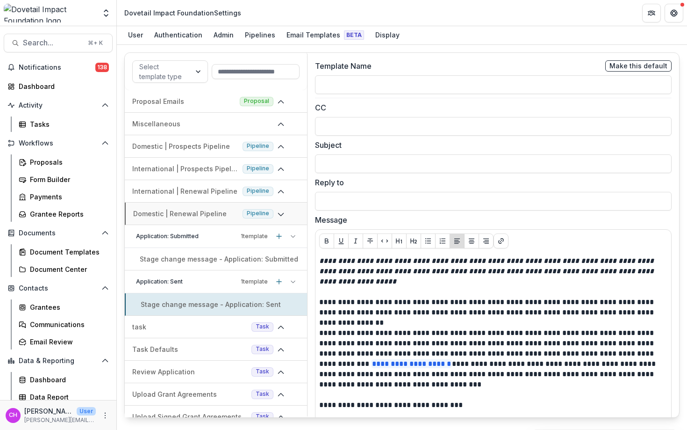
click at [218, 298] on div "Stage change message - Application: Sent" at bounding box center [216, 304] width 182 height 22
click at [210, 191] on p "International | Renewal Pipeline" at bounding box center [185, 191] width 107 height 10
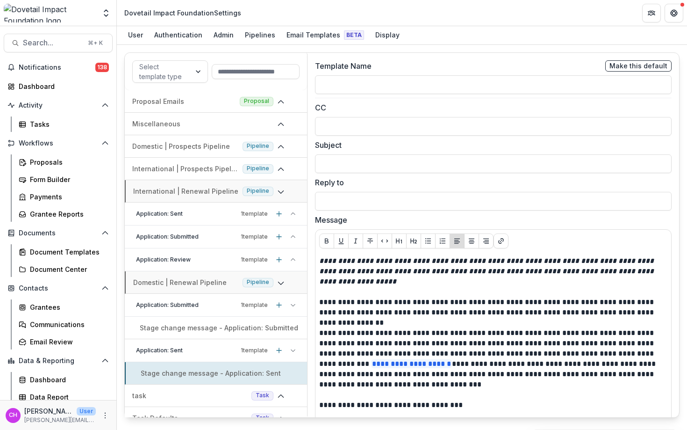
click at [216, 213] on p "Application: Sent" at bounding box center [186, 213] width 101 height 8
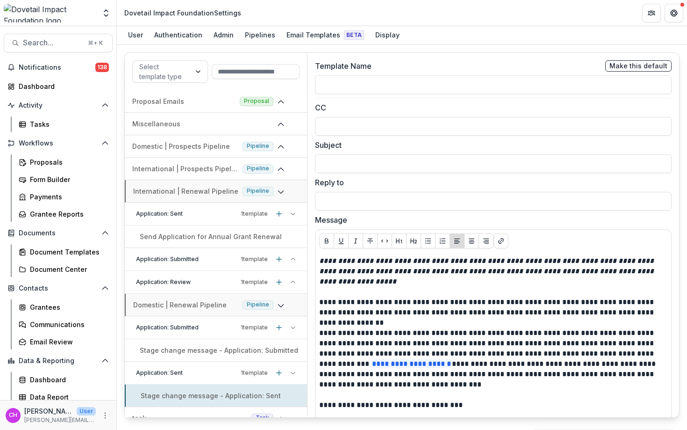
click at [230, 233] on p "Send Application for Annual Grant Renewal" at bounding box center [211, 236] width 142 height 10
type input "**********"
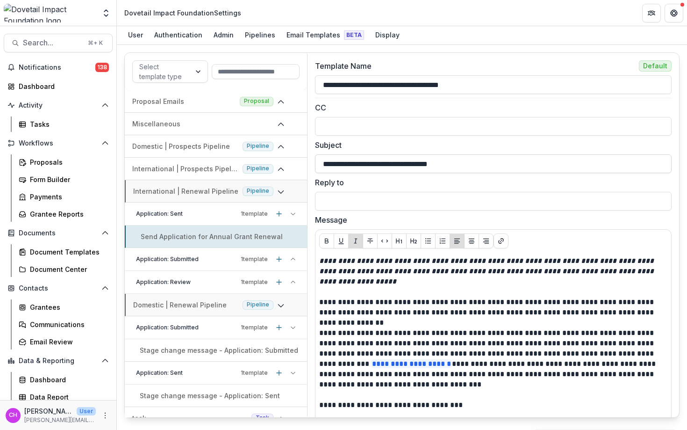
click at [423, 161] on input "**********" at bounding box center [493, 163] width 357 height 19
click at [415, 84] on input "**********" at bounding box center [493, 84] width 357 height 19
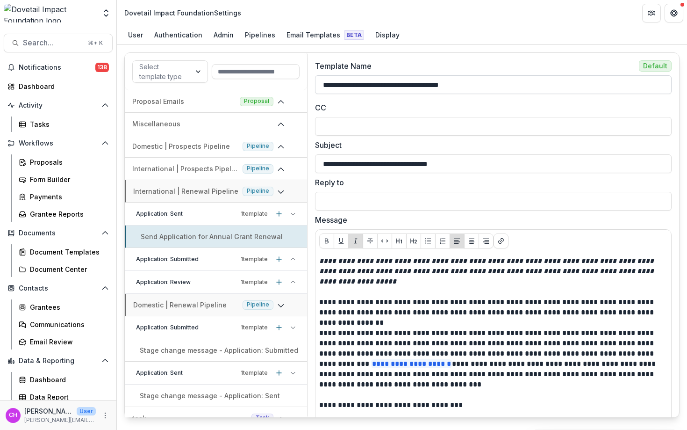
click at [415, 84] on input "**********" at bounding box center [493, 84] width 357 height 19
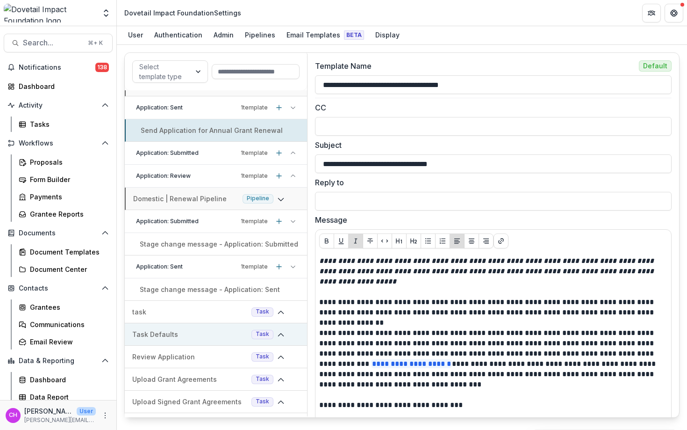
scroll to position [92, 0]
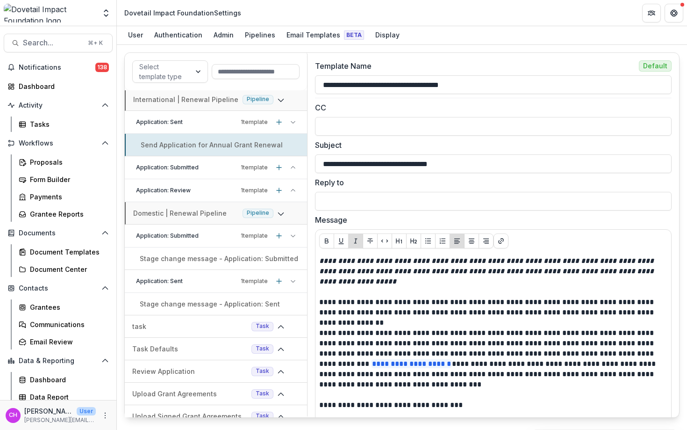
click at [218, 302] on p "Stage change message - Application: Sent" at bounding box center [210, 304] width 140 height 10
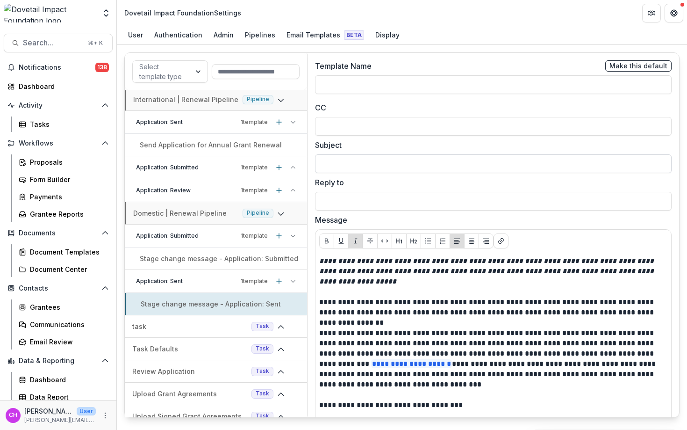
click at [405, 160] on input "Subject" at bounding box center [493, 163] width 357 height 19
click at [416, 80] on input at bounding box center [493, 84] width 357 height 19
paste input "**********"
type input "**********"
click at [380, 165] on input "Subject" at bounding box center [493, 163] width 357 height 19
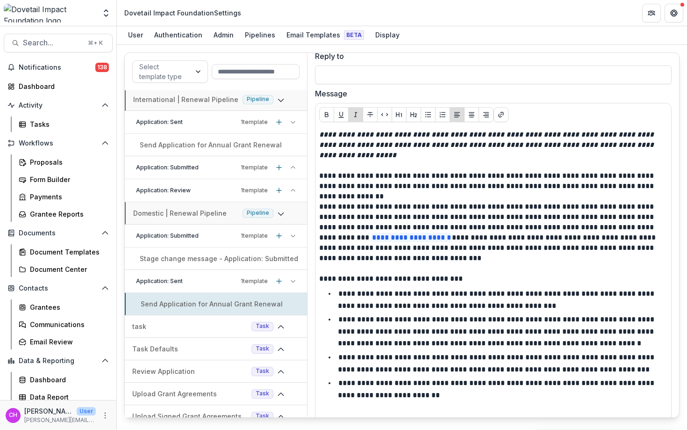
scroll to position [177, 0]
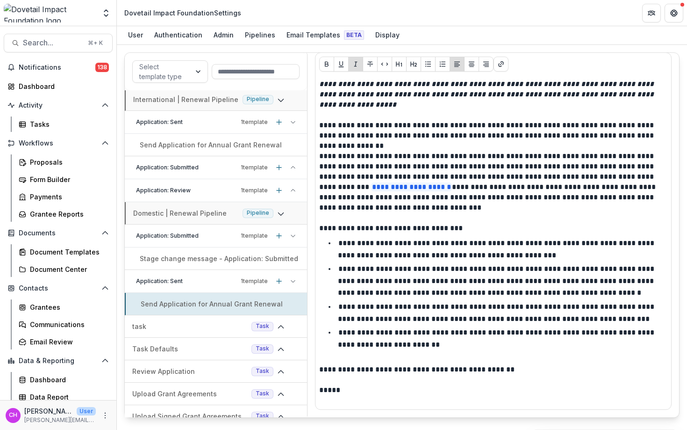
type input "**********"
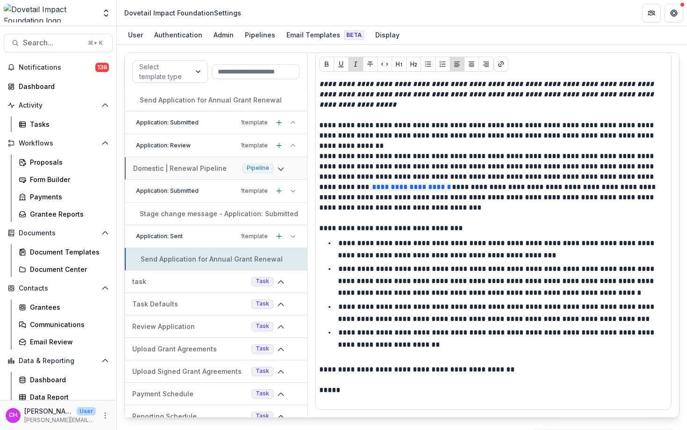
scroll to position [0, 0]
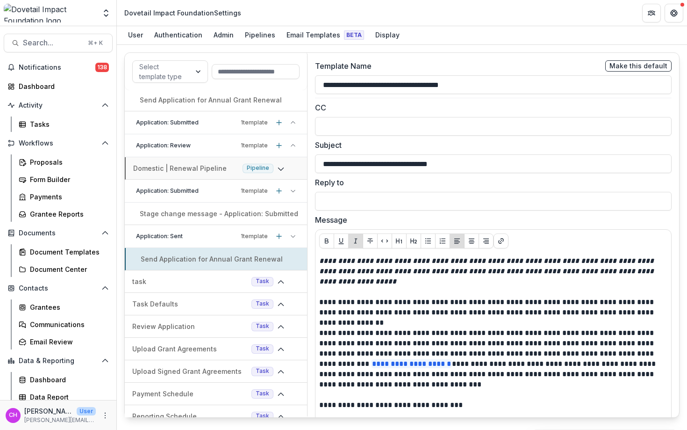
click at [647, 65] on span "Make this default" at bounding box center [639, 66] width 58 height 8
click at [626, 71] on span "Make this default" at bounding box center [638, 65] width 66 height 11
click at [241, 210] on p "Stage change message - Application: Submitted" at bounding box center [219, 213] width 158 height 10
type input "**********"
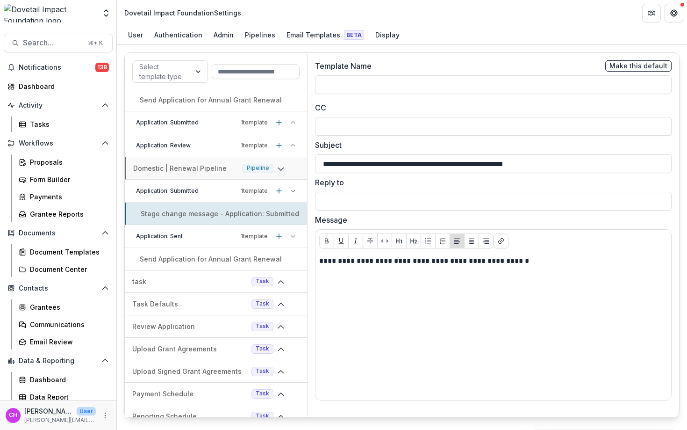
click at [257, 189] on p "1 template" at bounding box center [254, 191] width 27 height 8
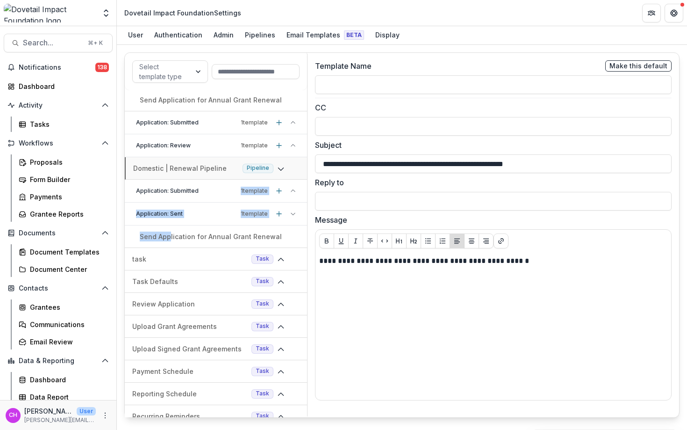
drag, startPoint x: 202, startPoint y: 188, endPoint x: 172, endPoint y: 230, distance: 51.5
click at [171, 233] on div "Application: Submitted 1 template Application: Sent 1 template Send Application…" at bounding box center [216, 213] width 182 height 68
click at [172, 230] on div "Send Application for Annual Grant Renewal" at bounding box center [216, 236] width 182 height 22
type input "**********"
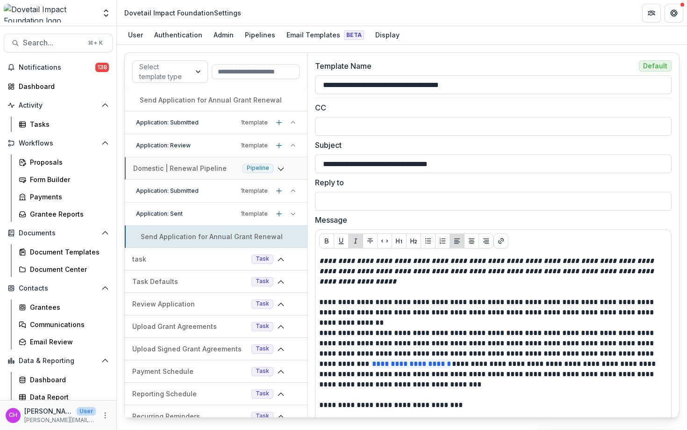
click at [174, 219] on div "Application: Sent 1 template" at bounding box center [216, 213] width 182 height 23
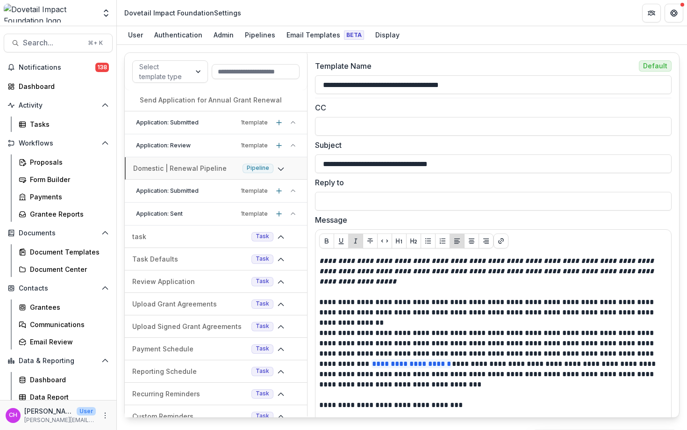
click at [181, 192] on p "Application: Submitted" at bounding box center [186, 191] width 101 height 8
click at [210, 214] on p "Stage change message - Application: Submitted" at bounding box center [219, 213] width 158 height 10
type input "**********"
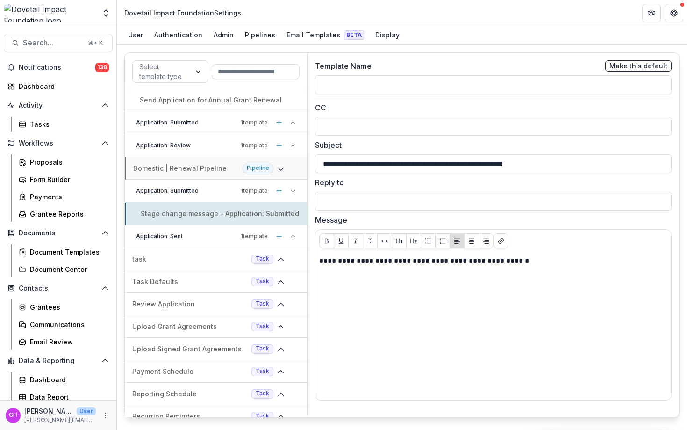
click at [194, 245] on div "Application: Sent 1 template" at bounding box center [216, 236] width 182 height 23
